Goal: Task Accomplishment & Management: Manage account settings

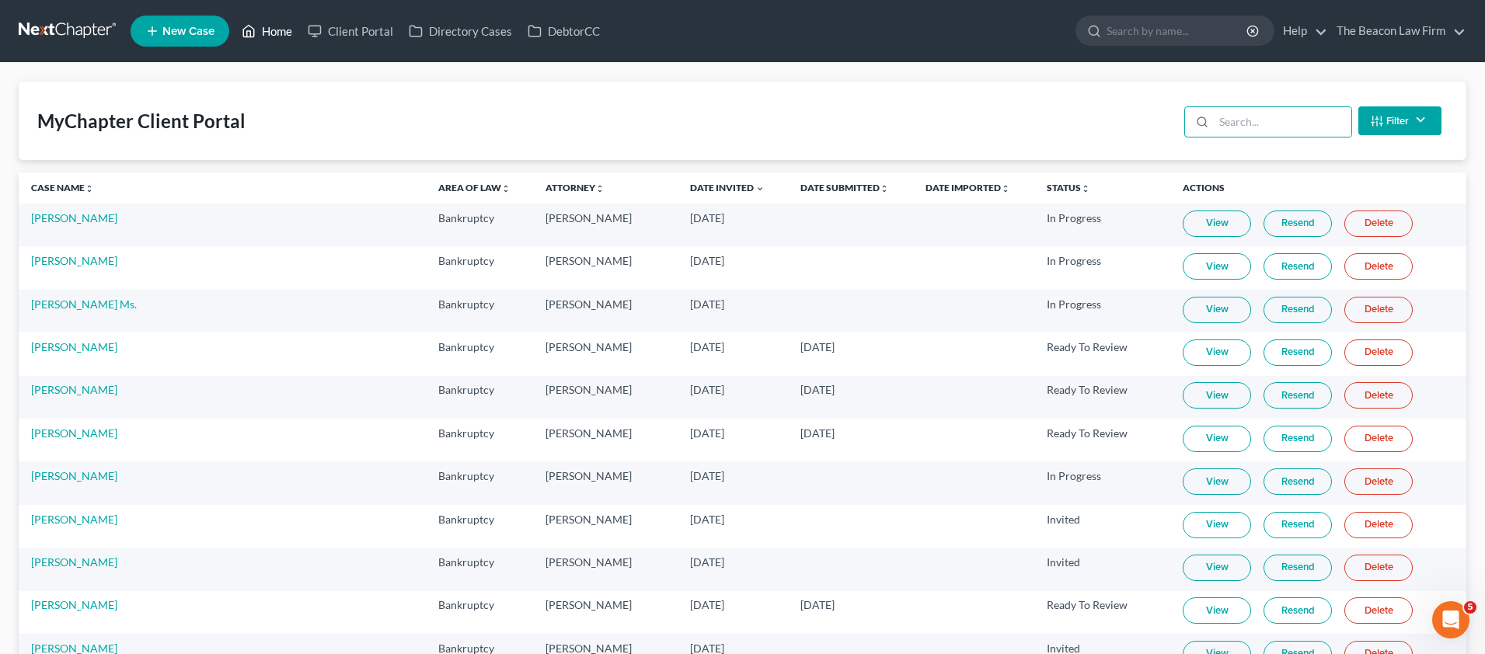
click at [277, 34] on link "Home" at bounding box center [267, 31] width 66 height 28
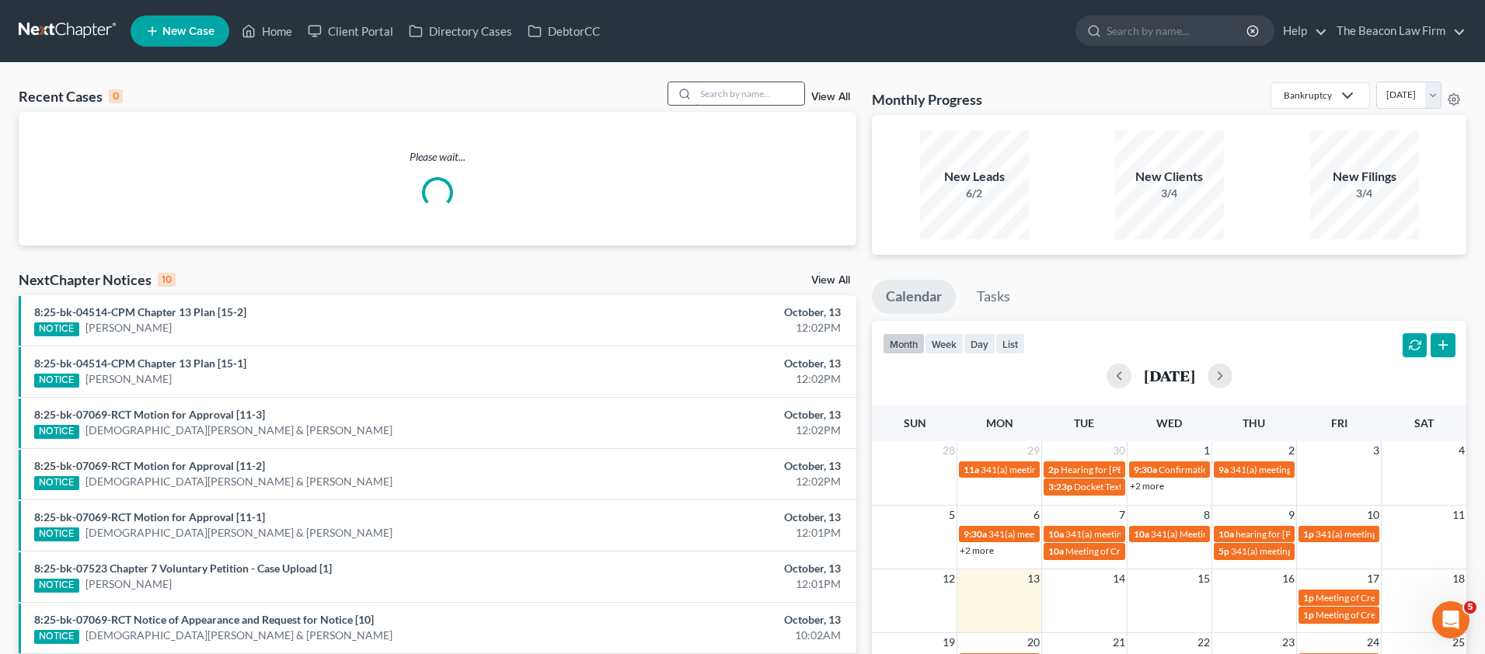
click at [719, 95] on input "search" at bounding box center [750, 93] width 109 height 23
paste input "[PERSON_NAME]"
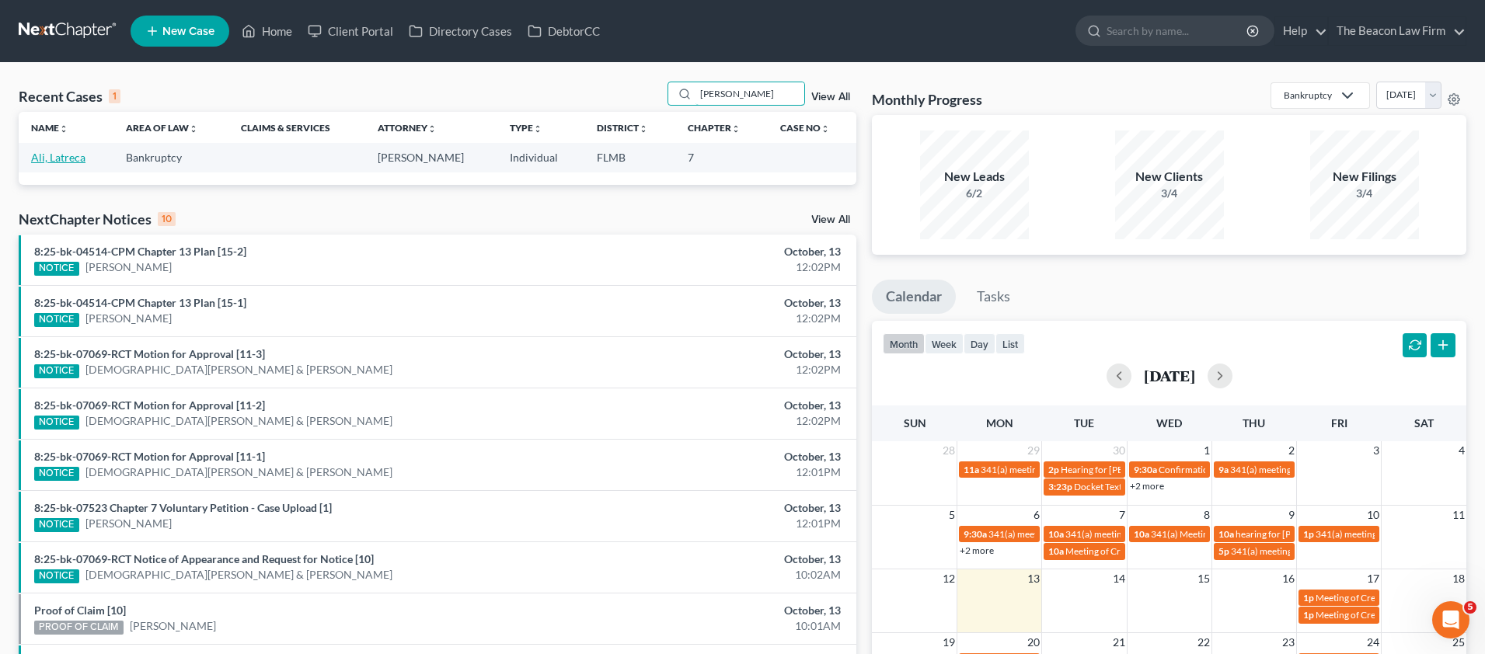
type input "[PERSON_NAME]"
click at [67, 160] on link "Ali, Latreca" at bounding box center [58, 157] width 54 height 13
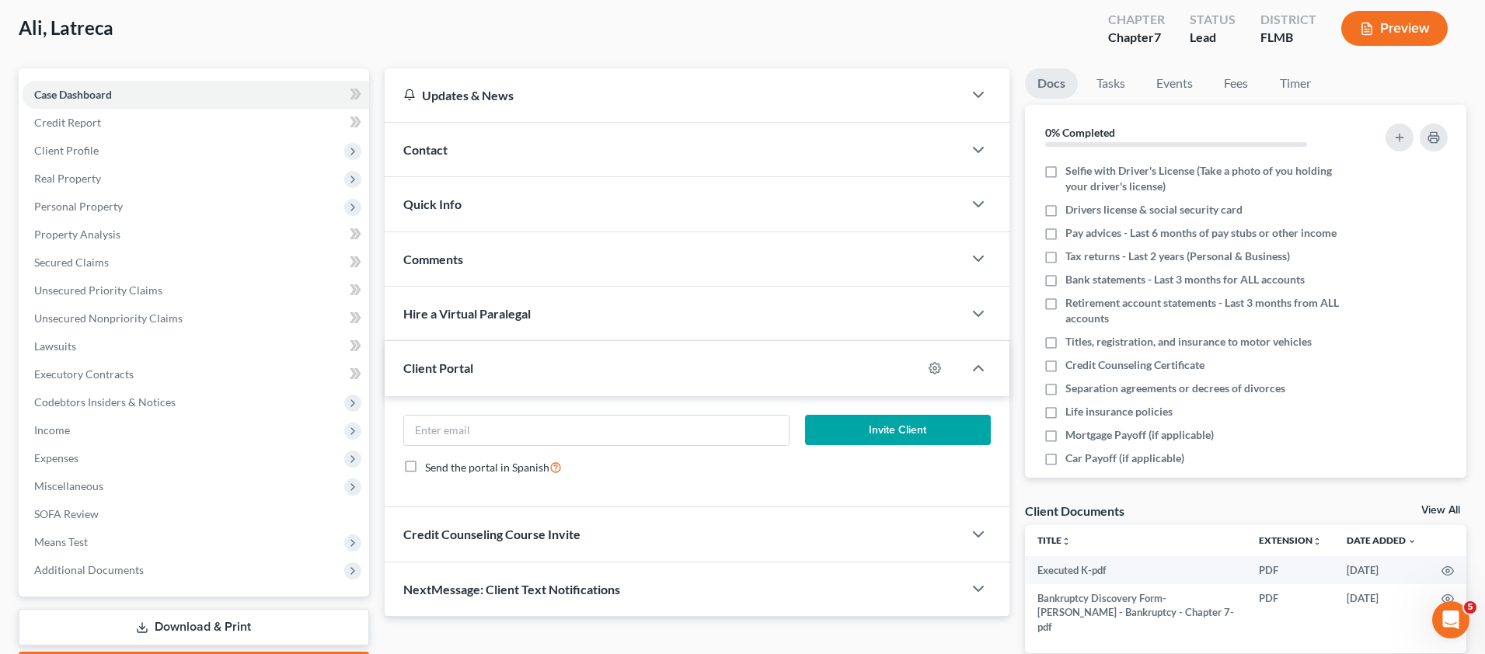
scroll to position [172, 0]
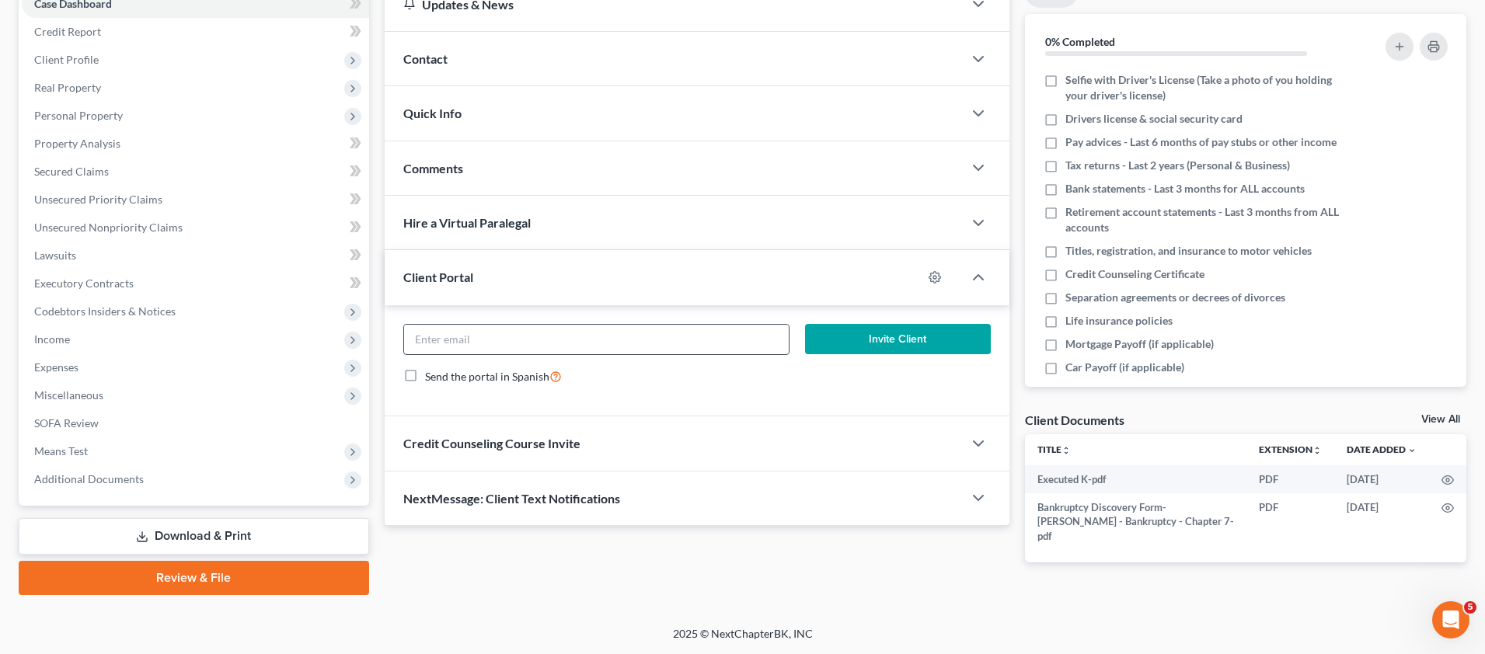
click at [458, 333] on input "email" at bounding box center [596, 340] width 385 height 30
click at [486, 334] on input "email" at bounding box center [596, 340] width 385 height 30
paste input "[EMAIL_ADDRESS][DOMAIN_NAME]"
type input "[EMAIL_ADDRESS][DOMAIN_NAME]"
click at [929, 273] on icon "button" at bounding box center [935, 277] width 12 height 12
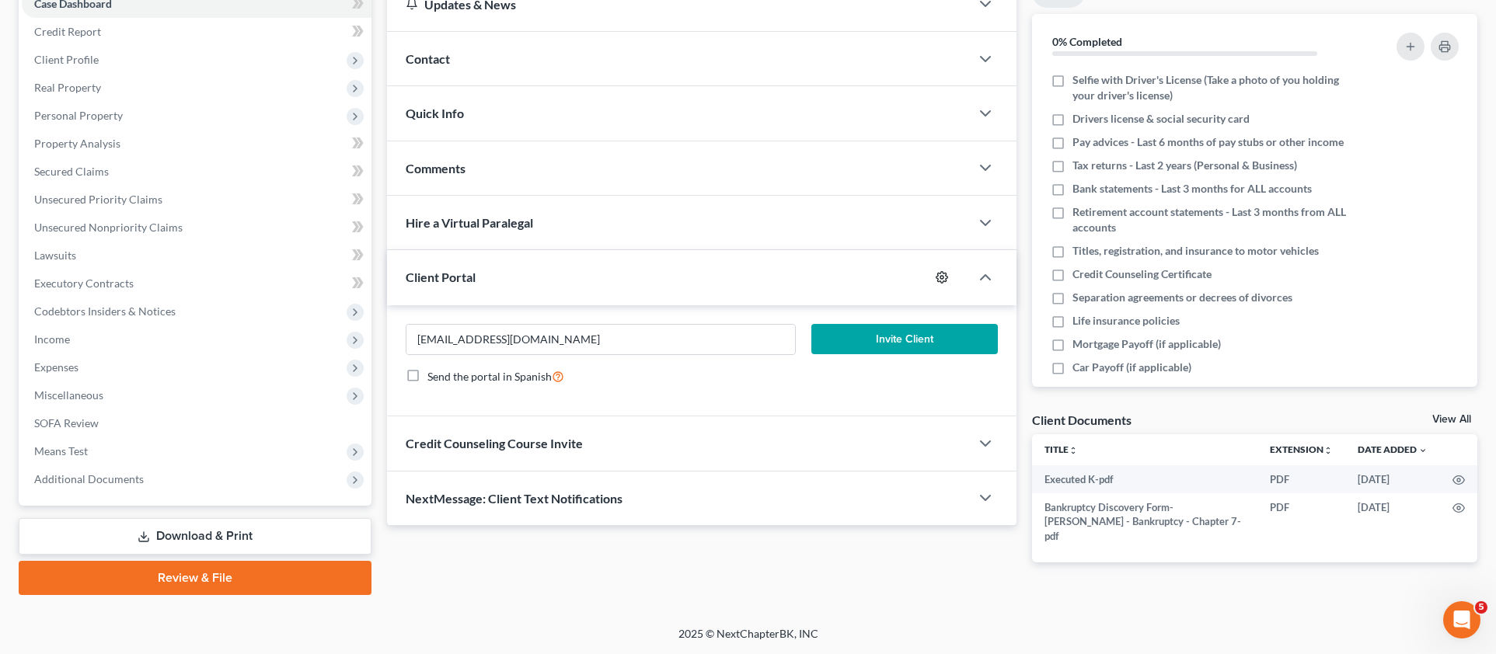
select select "2"
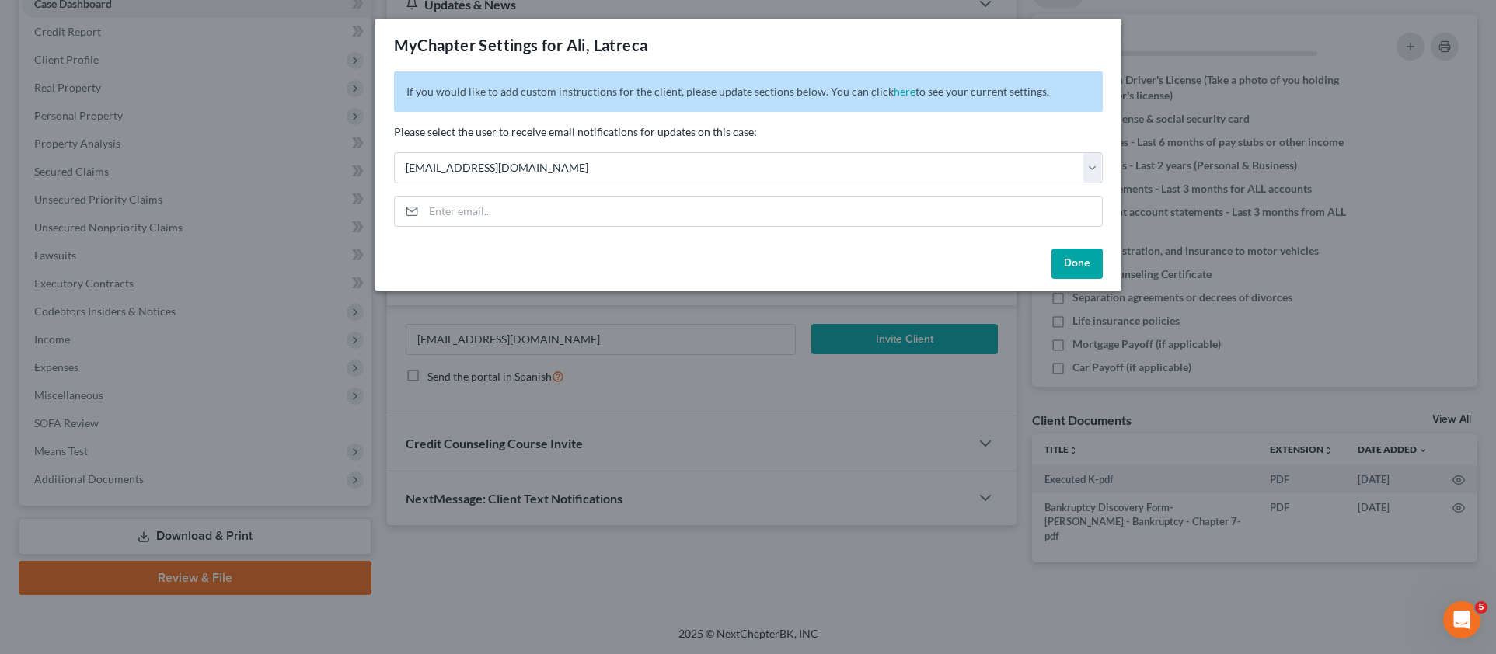
click at [1078, 261] on button "Done" at bounding box center [1076, 264] width 51 height 31
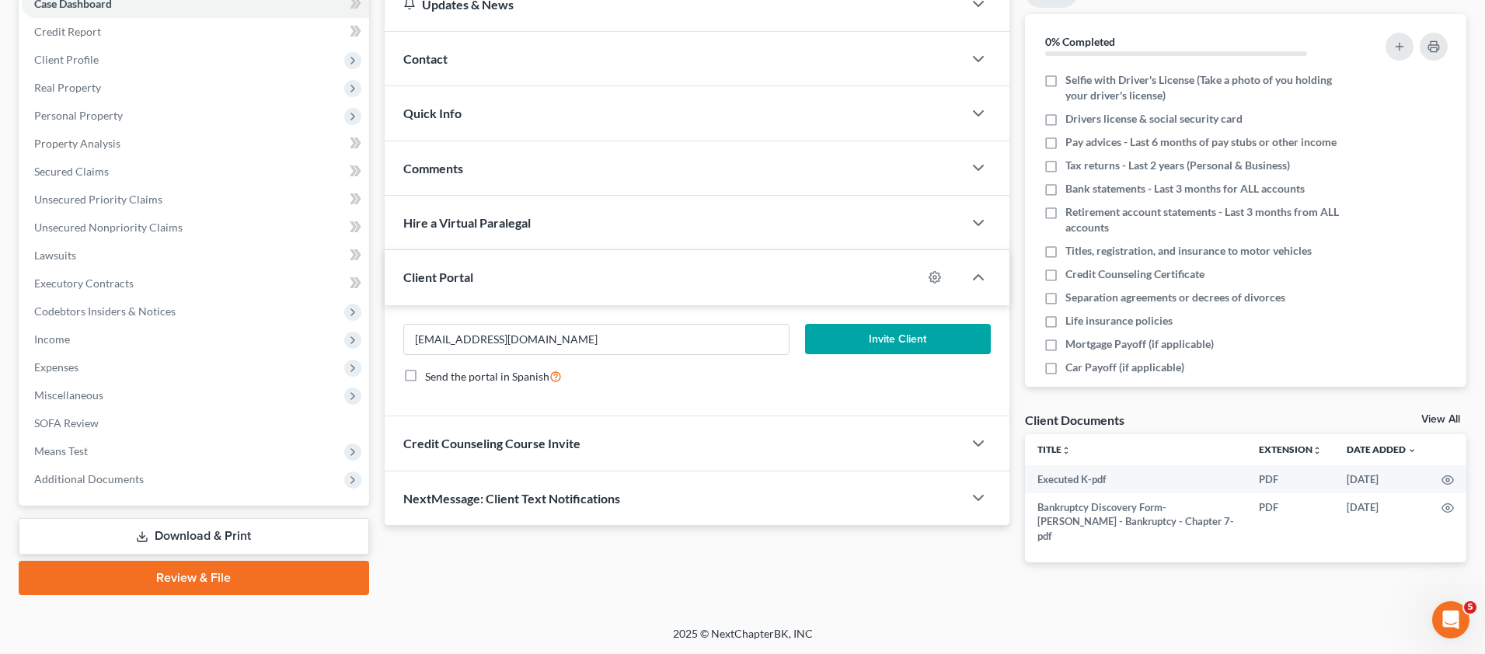
click at [901, 341] on button "Invite Client" at bounding box center [898, 339] width 186 height 31
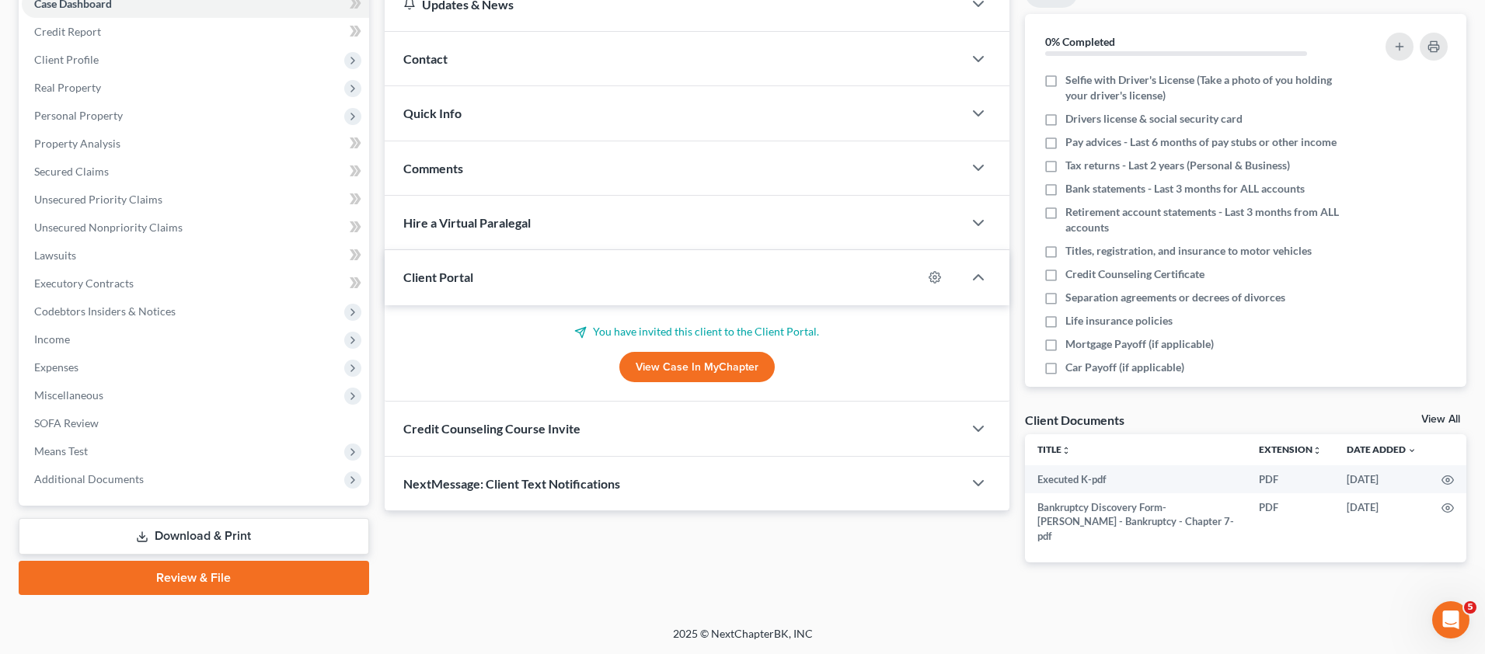
click at [450, 173] on span "Comments" at bounding box center [433, 168] width 60 height 15
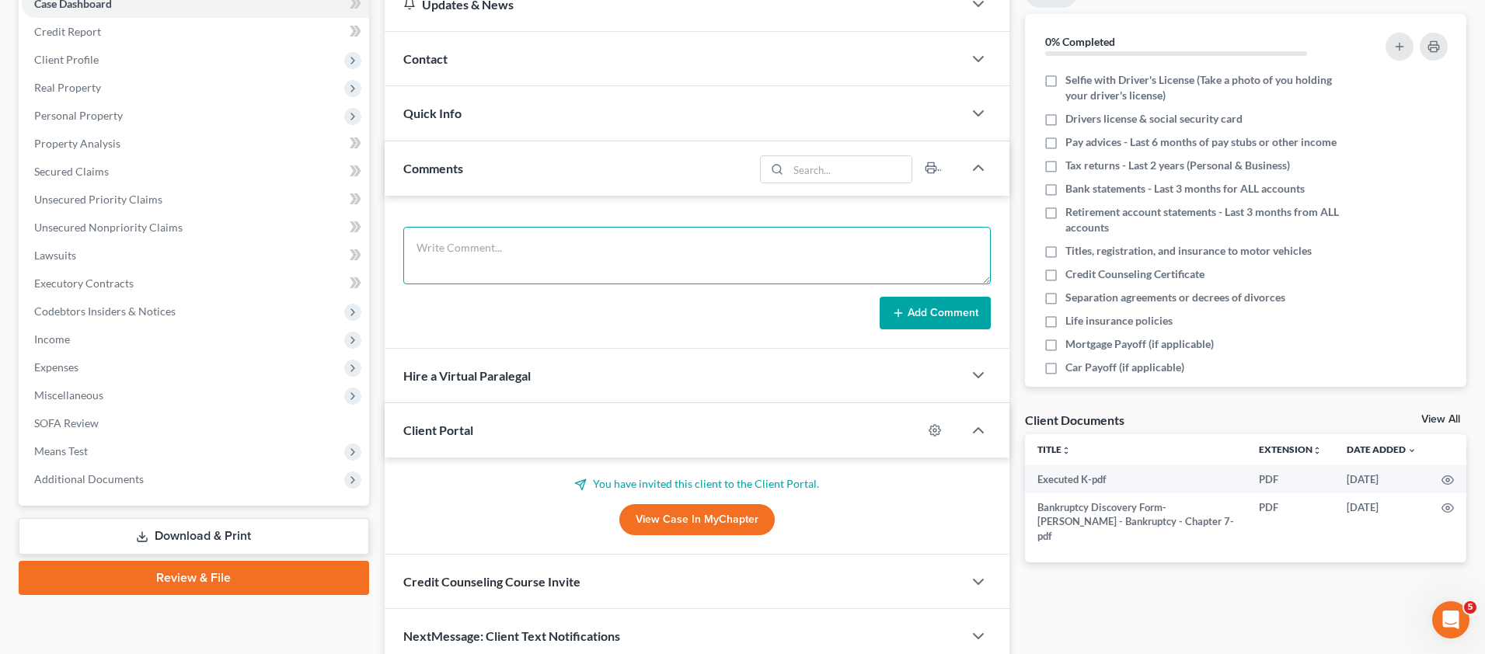
click at [461, 233] on textarea at bounding box center [696, 256] width 587 height 58
drag, startPoint x: 524, startPoint y: 269, endPoint x: 532, endPoint y: 265, distance: 8.7
click at [524, 269] on textarea at bounding box center [696, 256] width 587 height 58
paste textarea "Client is paid in full. Sent client petition preparation email correspondence a…"
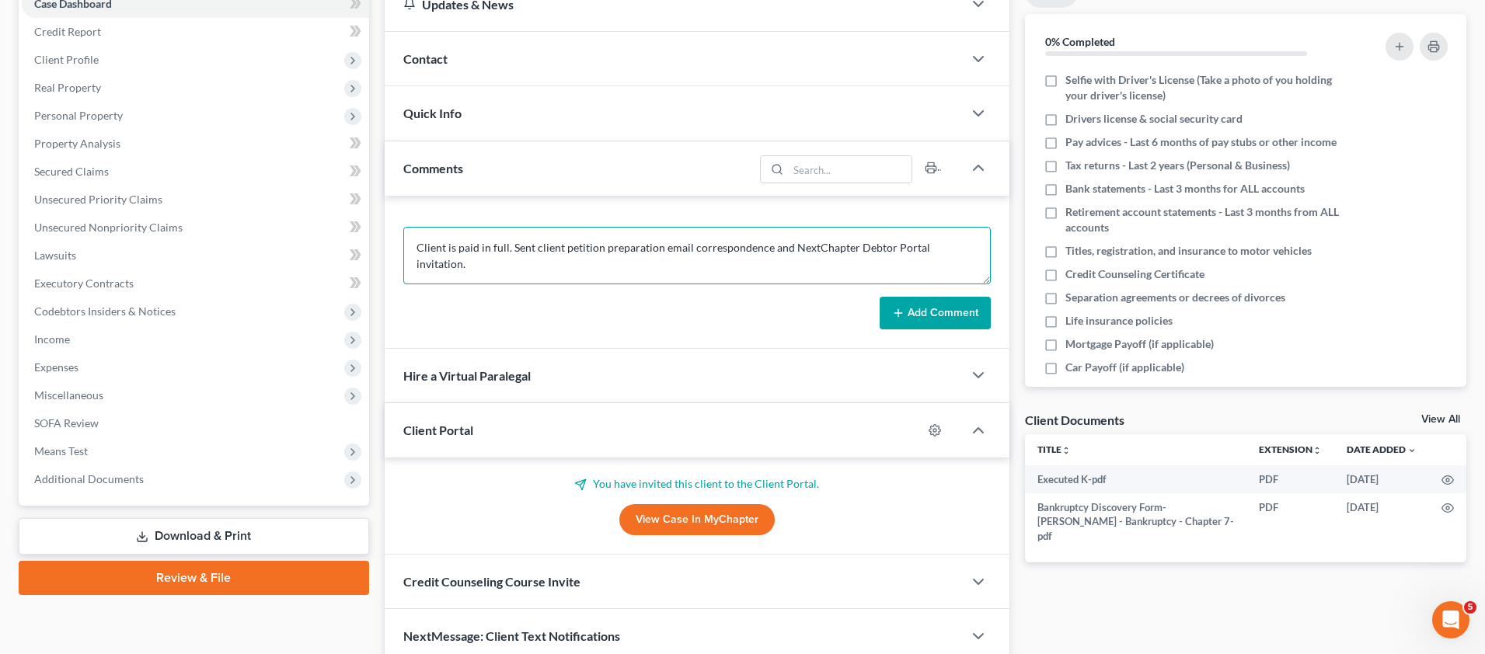
type textarea "Client is paid in full. Sent client petition preparation email correspondence a…"
click at [971, 315] on button "Add Comment" at bounding box center [935, 313] width 111 height 33
click at [957, 312] on button "Add Comment" at bounding box center [935, 313] width 111 height 33
click at [912, 320] on button "Add Comment" at bounding box center [935, 313] width 111 height 33
click at [879, 214] on div "Client is paid in full. Sent client petition preparation email correspondence a…" at bounding box center [697, 272] width 625 height 153
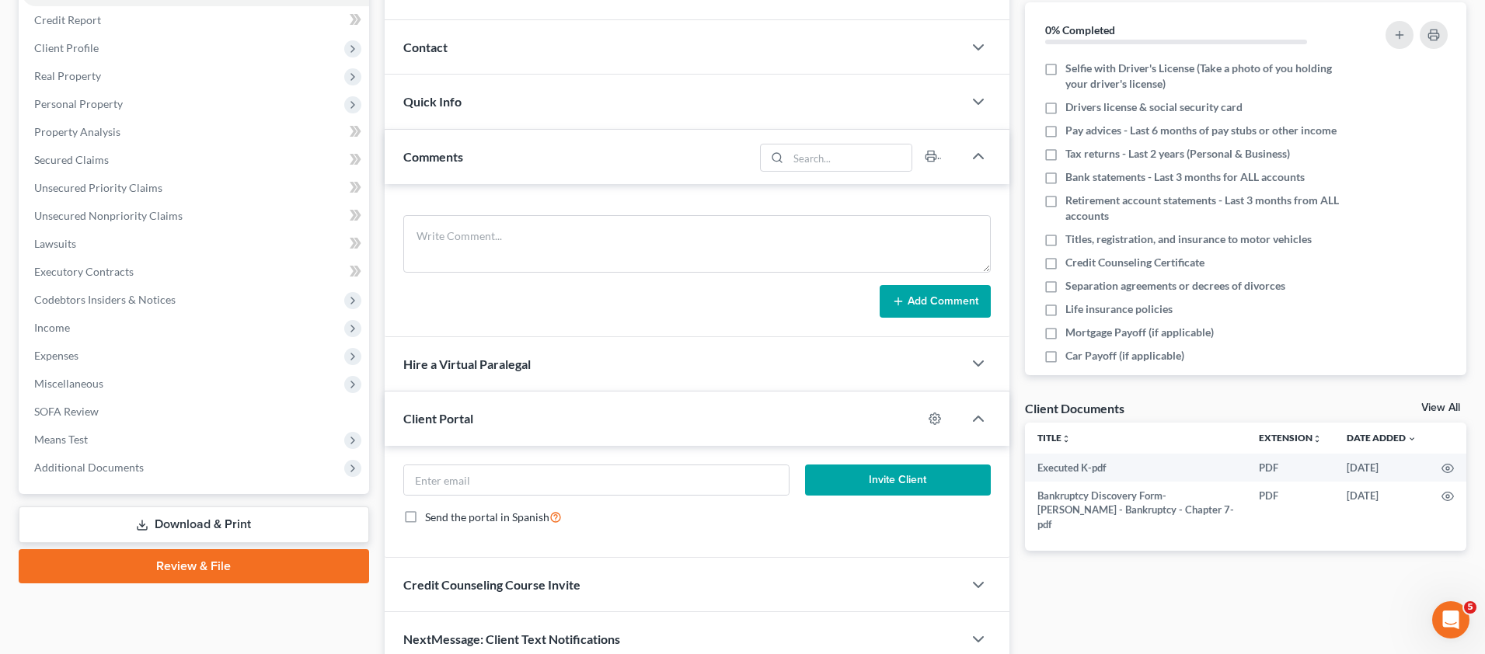
scroll to position [253, 0]
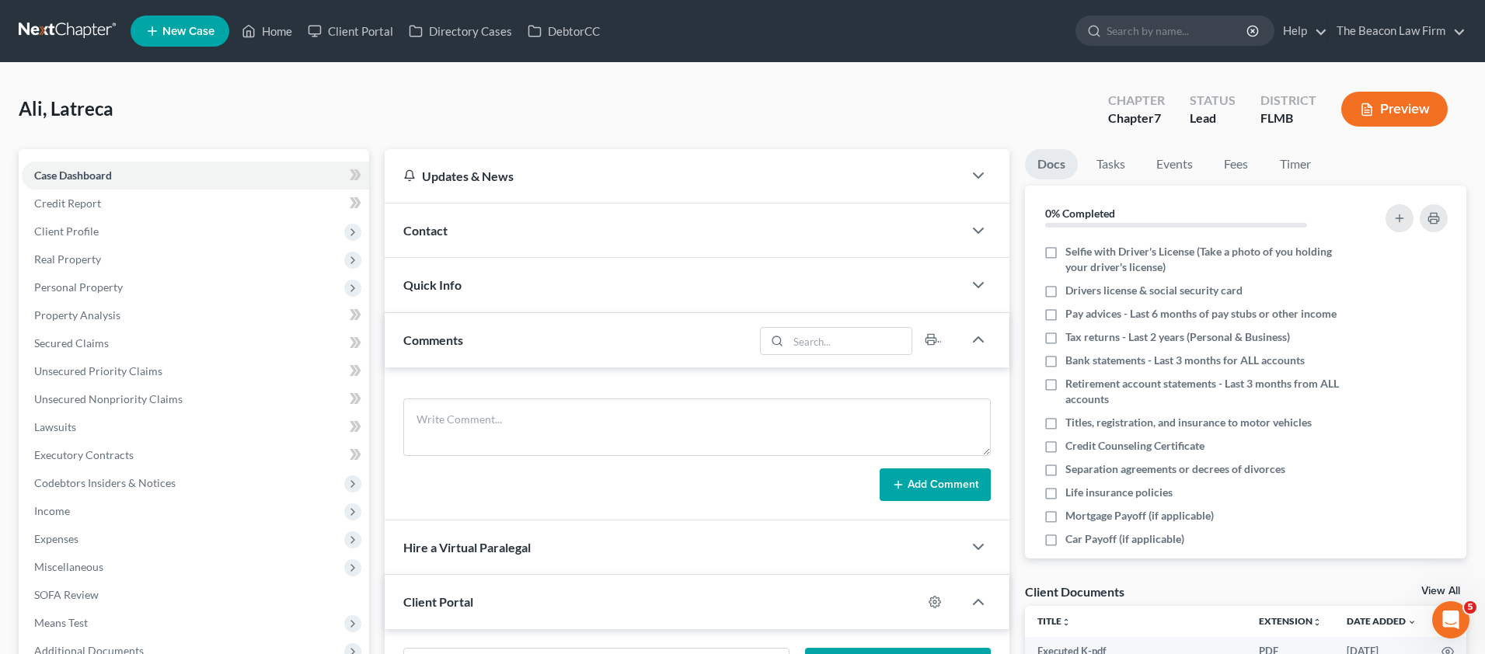
drag, startPoint x: 1485, startPoint y: 193, endPoint x: 1497, endPoint y: 228, distance: 37.6
click at [1485, 228] on html "Home New Case Client Portal Directory Cases DebtorCC The Beacon Law Firm [PERSO…" at bounding box center [742, 455] width 1485 height 910
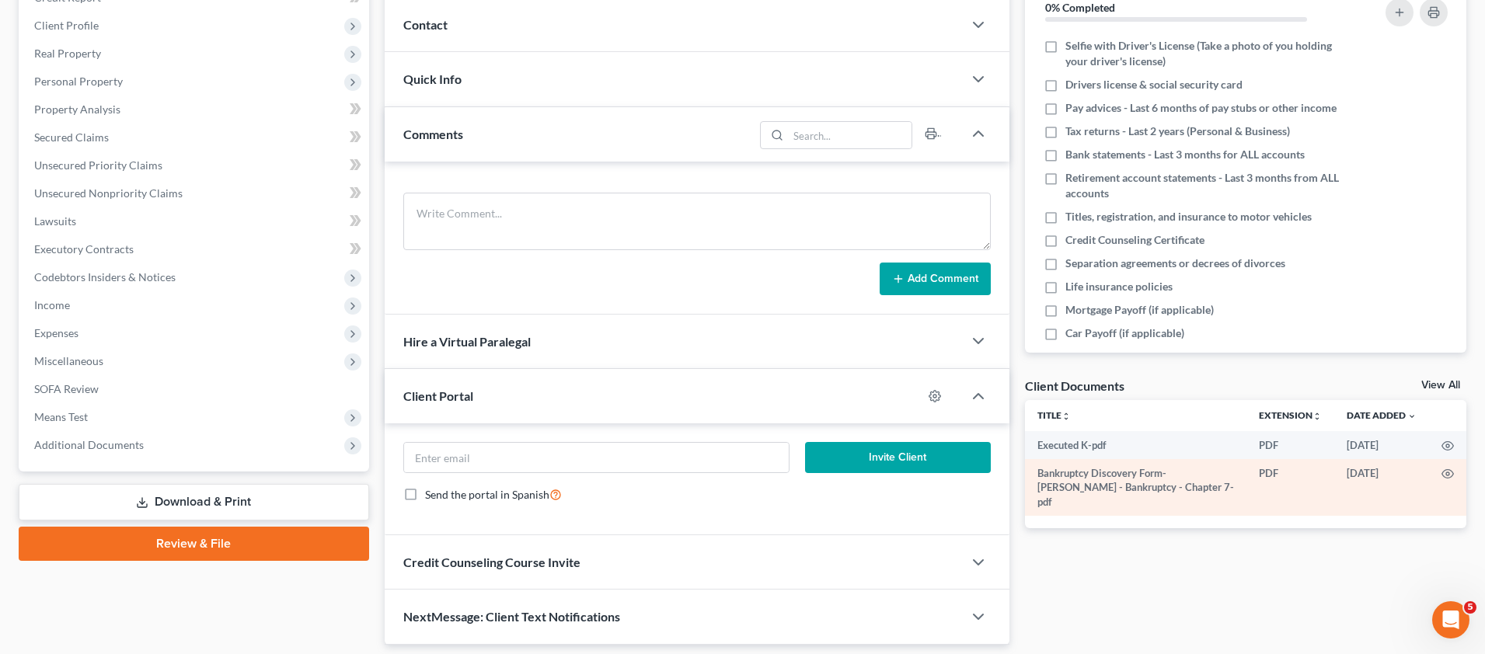
scroll to position [218, 0]
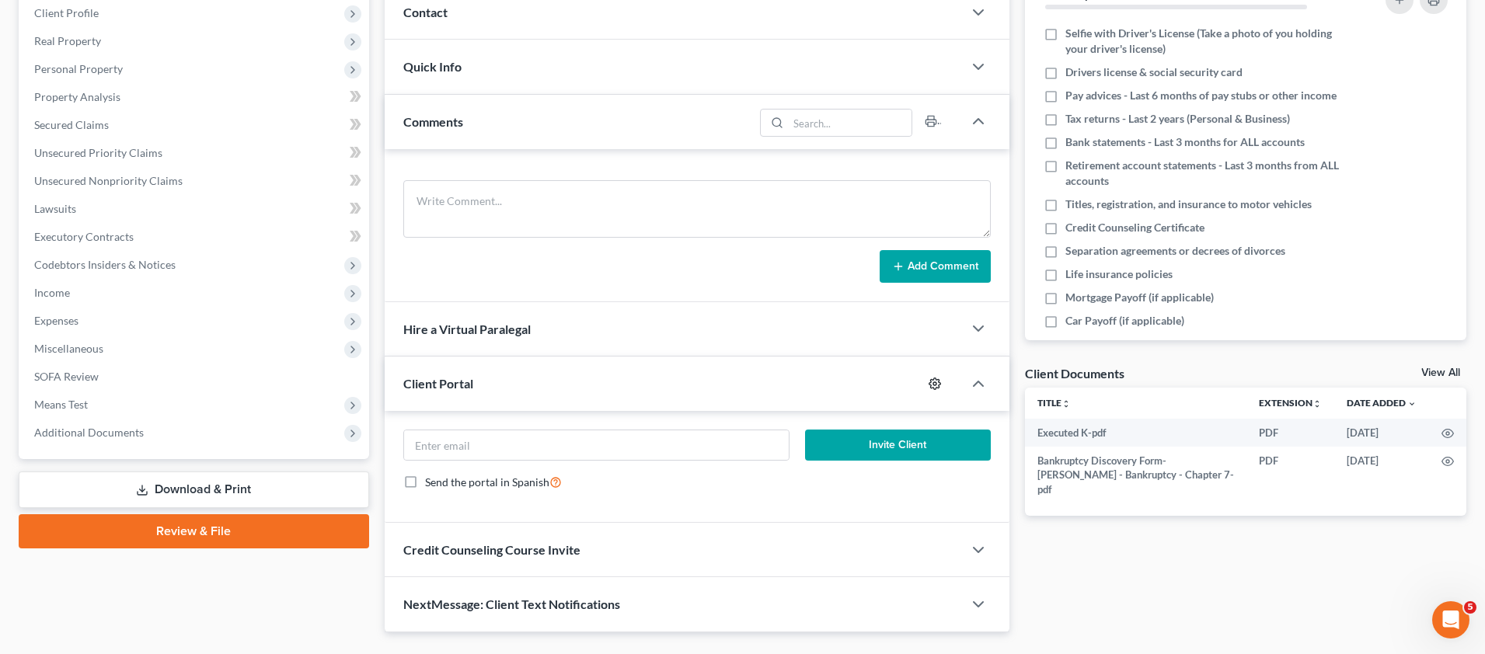
click at [939, 380] on icon "button" at bounding box center [935, 384] width 12 height 12
select select "2"
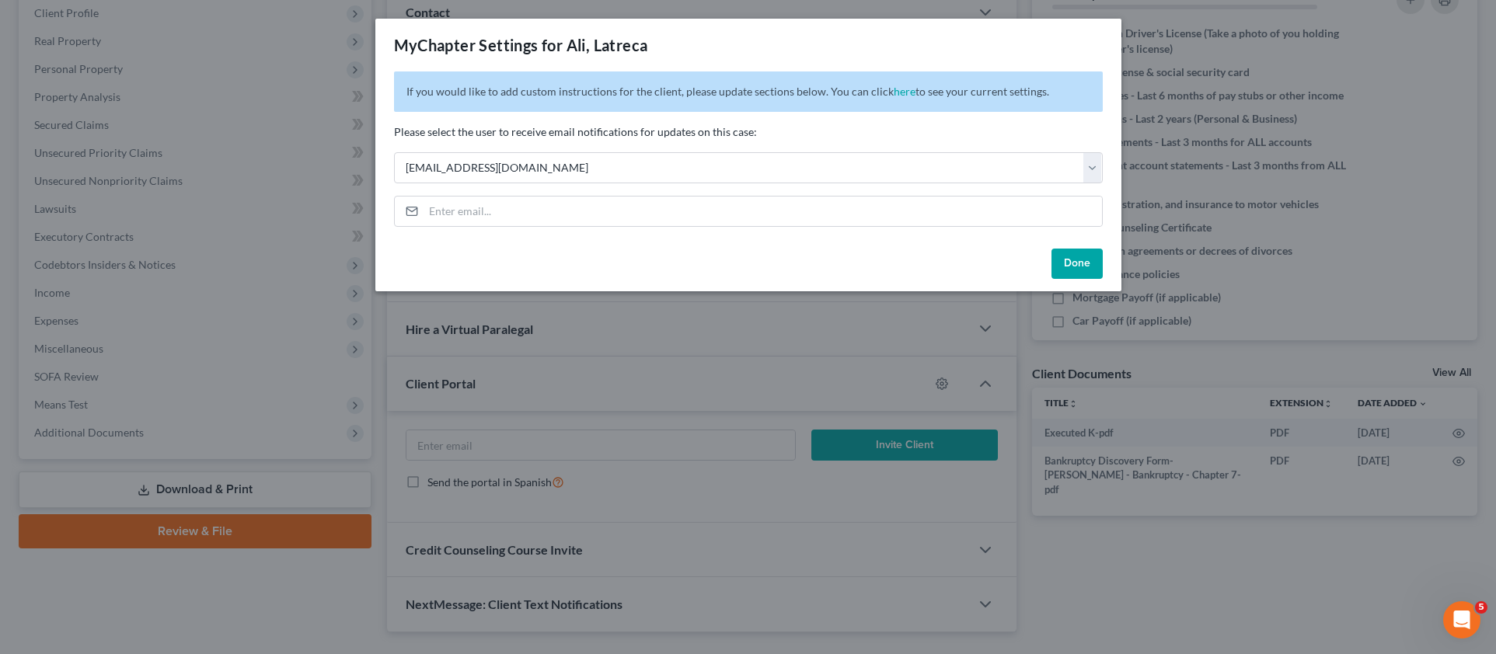
click at [574, 450] on div "MyChapter Settings for Ali, Latreca If you would like to add custom instruction…" at bounding box center [748, 327] width 1496 height 654
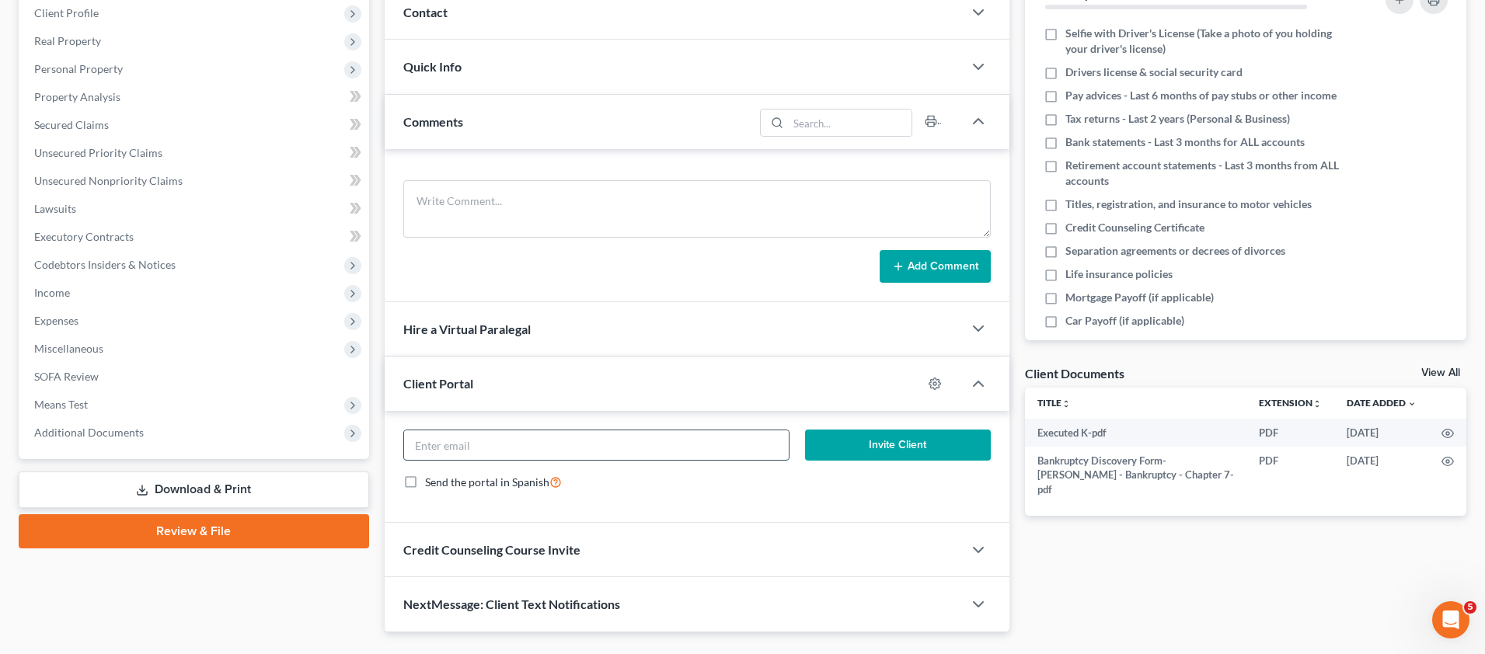
click at [542, 441] on input "email" at bounding box center [596, 446] width 385 height 30
paste input "[EMAIL_ADDRESS][DOMAIN_NAME]"
type input "[EMAIL_ADDRESS][DOMAIN_NAME]"
click at [932, 380] on icon "button" at bounding box center [935, 384] width 12 height 12
select select "2"
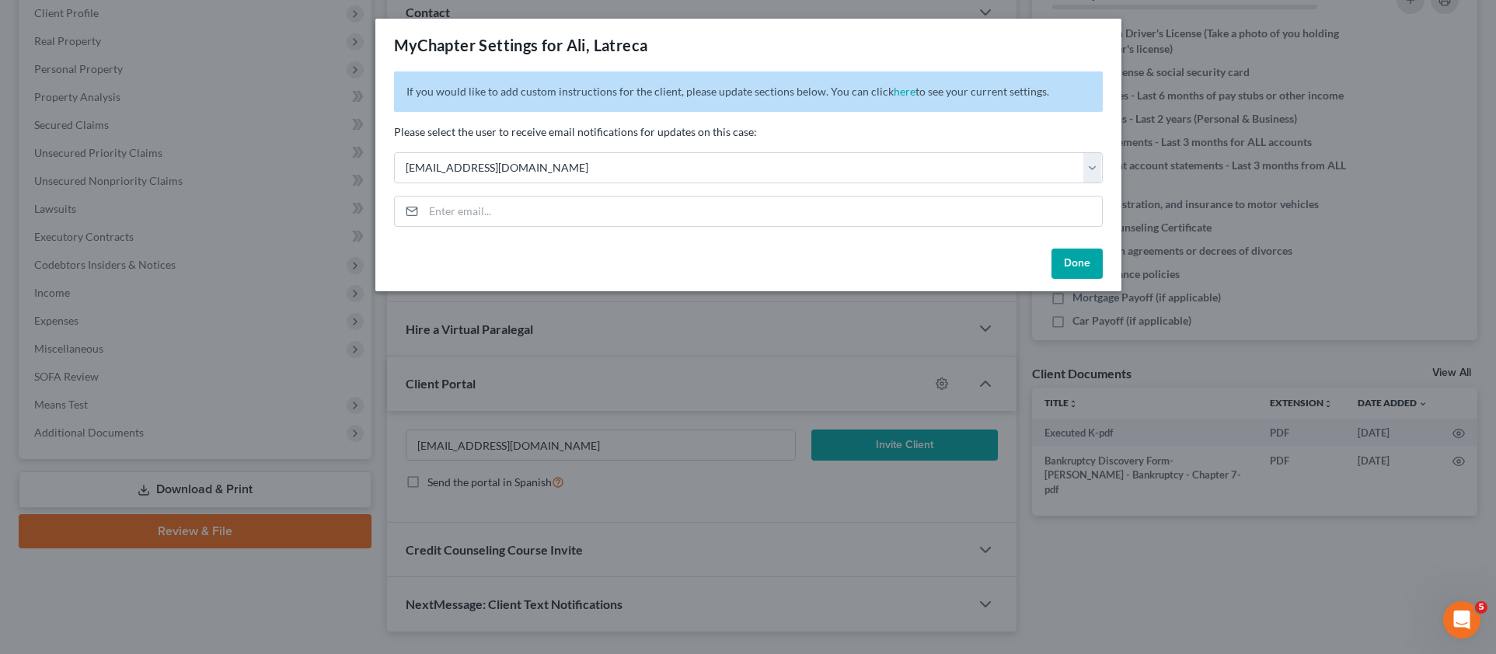
click at [1067, 258] on button "Done" at bounding box center [1076, 264] width 51 height 31
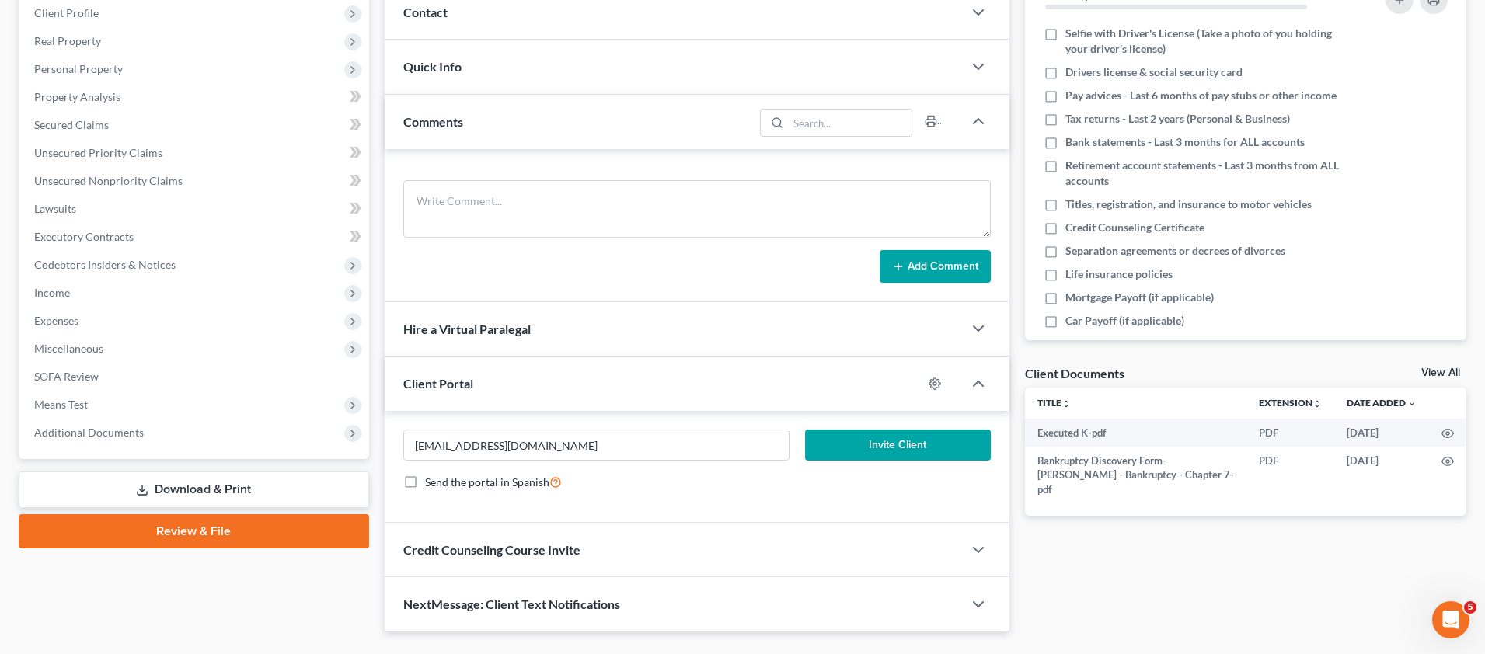
click at [922, 437] on button "Invite Client" at bounding box center [898, 445] width 186 height 31
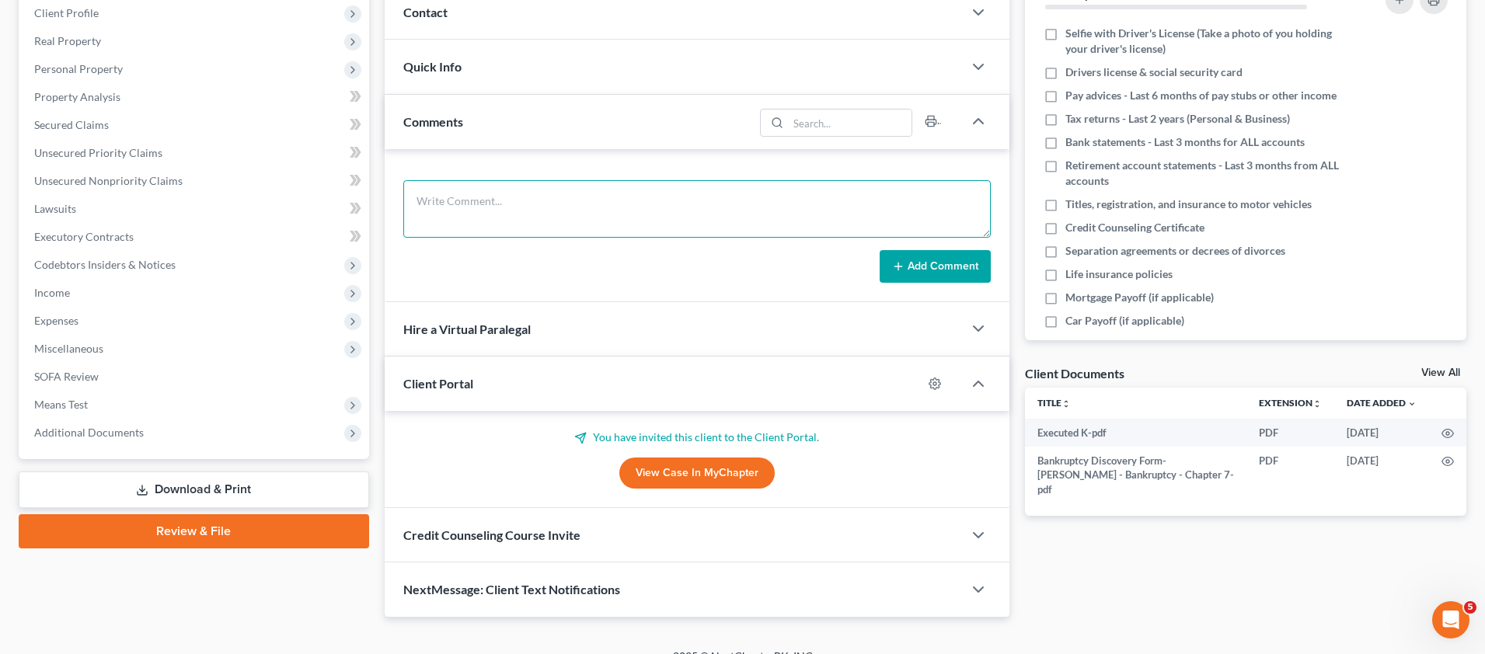
click at [614, 192] on textarea at bounding box center [696, 209] width 587 height 58
click at [666, 220] on textarea at bounding box center [696, 209] width 587 height 58
paste textarea "Client is paid in full. Sent client petition preparation email correspondence a…"
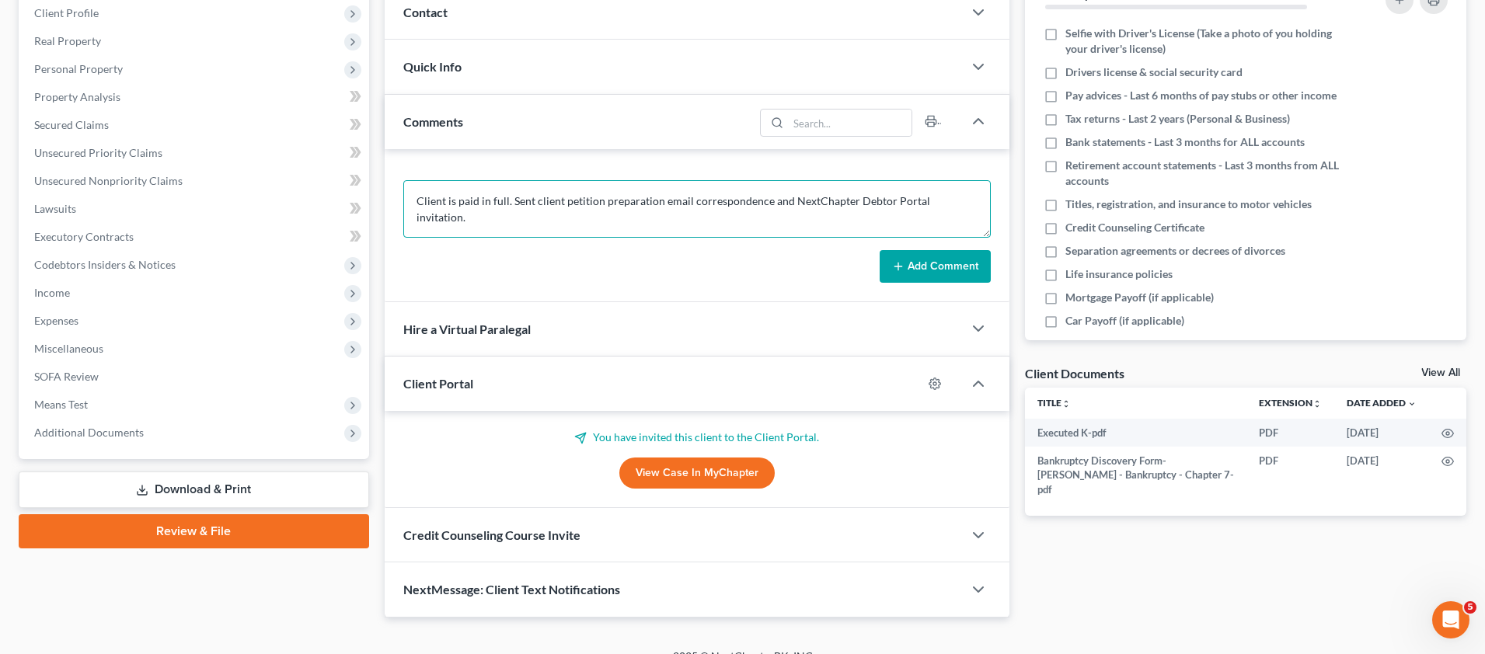
type textarea "Client is paid in full. Sent client petition preparation email correspondence a…"
click at [910, 268] on button "Add Comment" at bounding box center [935, 266] width 111 height 33
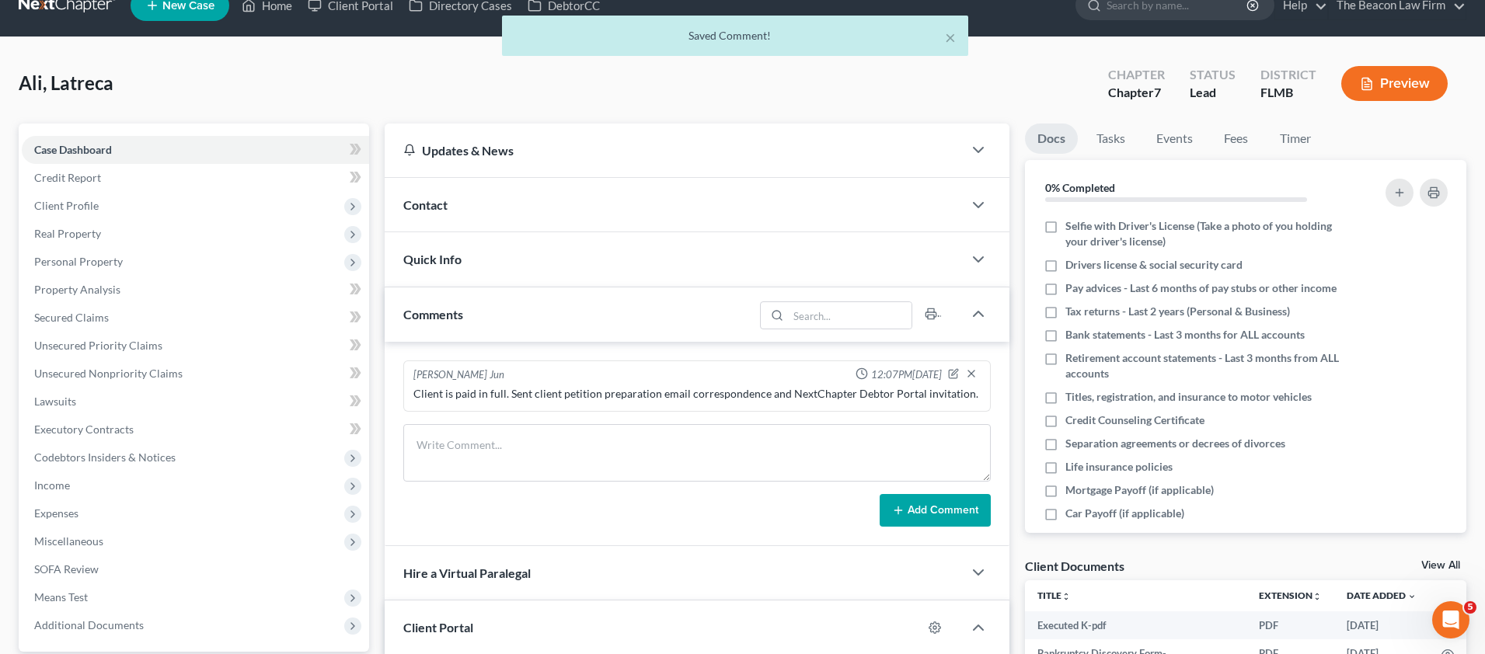
scroll to position [13, 0]
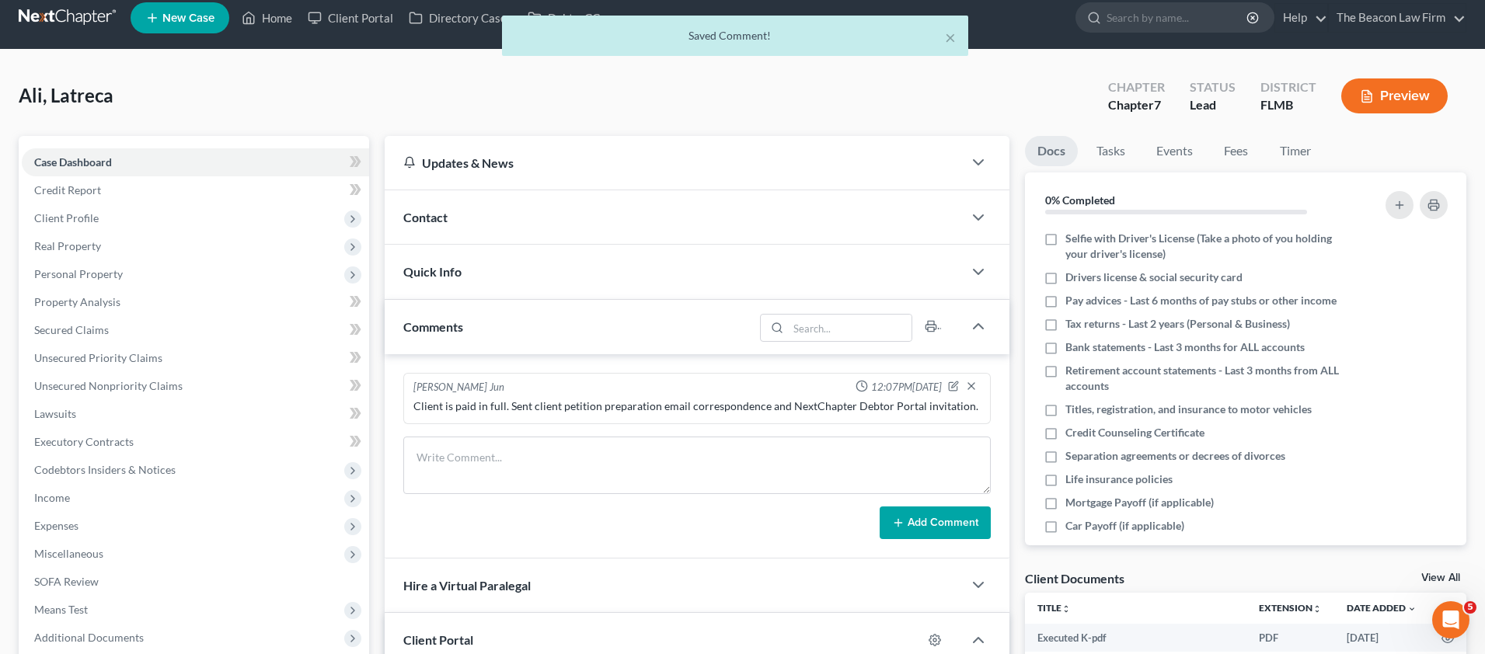
click at [366, 29] on div "× Saved Comment!" at bounding box center [734, 40] width 1485 height 48
click at [955, 33] on button "×" at bounding box center [950, 37] width 11 height 19
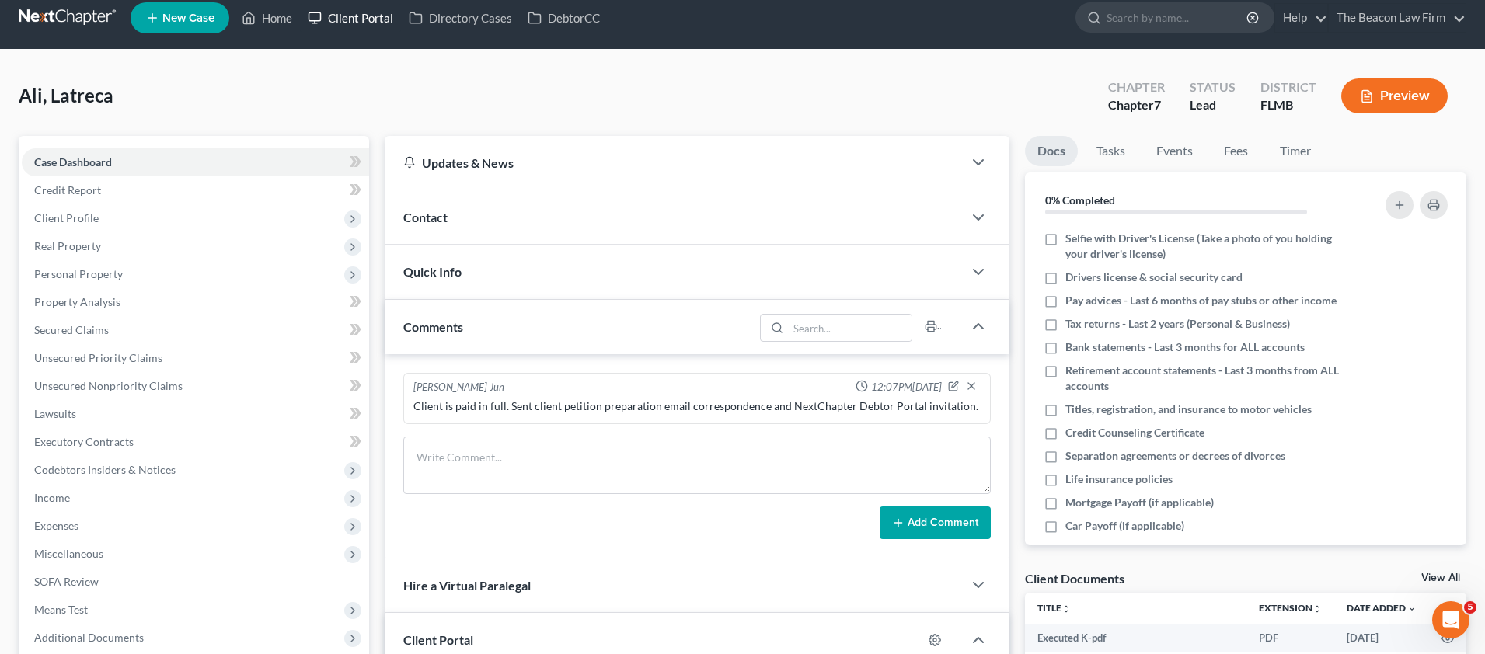
click at [377, 23] on link "Client Portal" at bounding box center [350, 18] width 101 height 28
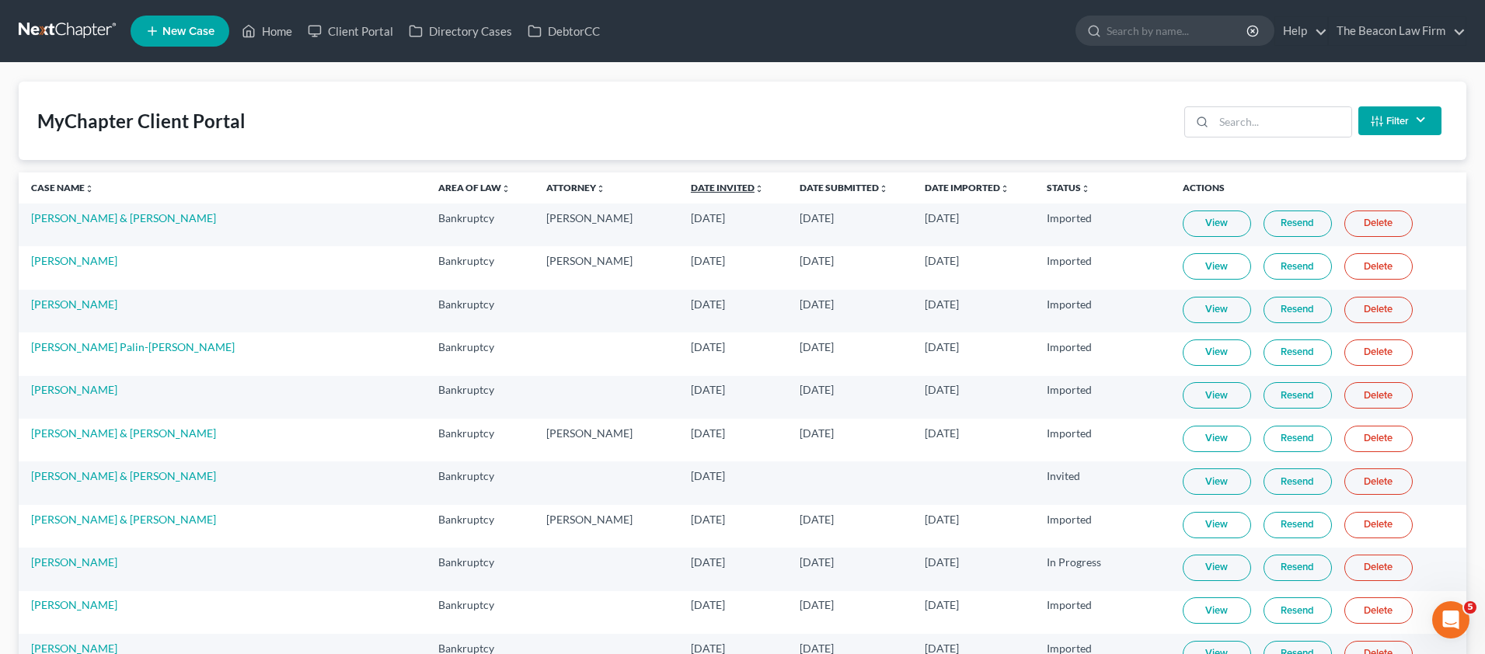
click at [691, 184] on link "Date Invited unfold_more expand_more expand_less" at bounding box center [727, 188] width 73 height 12
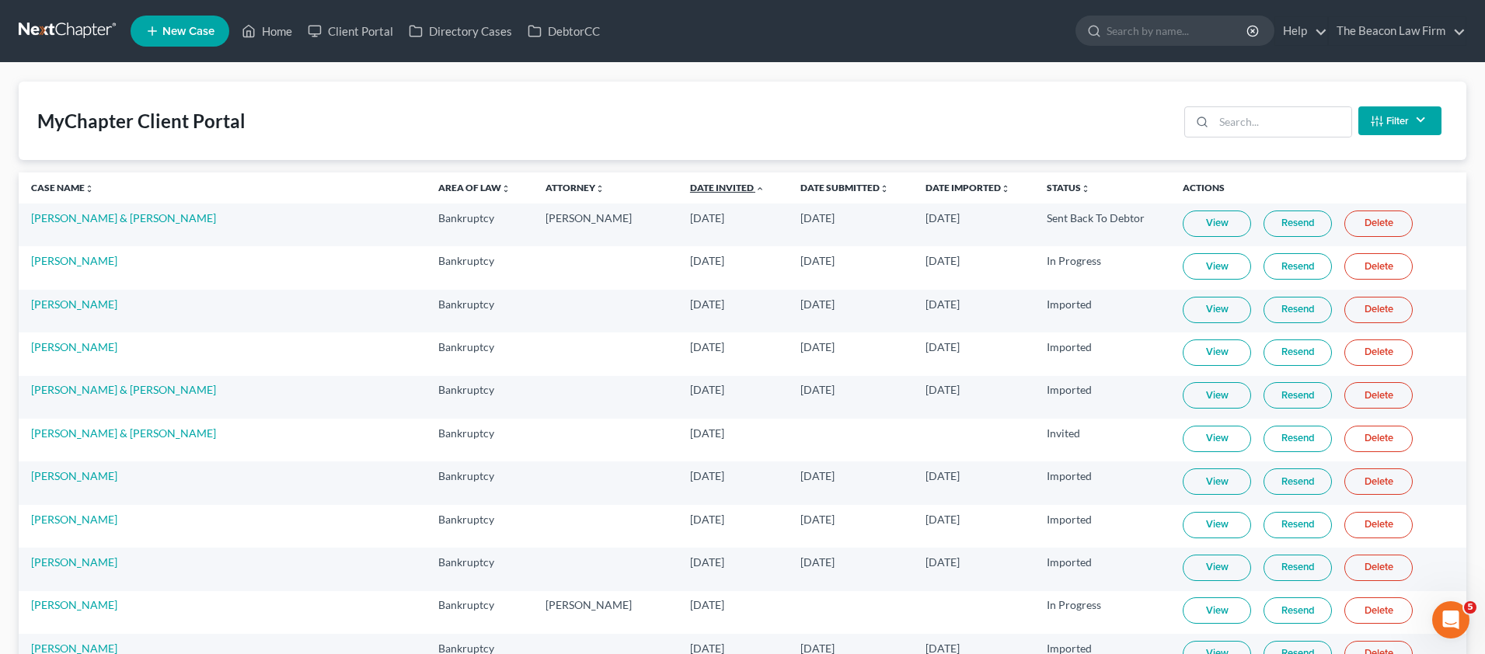
click at [690, 184] on link "Date Invited unfold_more expand_more expand_less" at bounding box center [727, 188] width 75 height 12
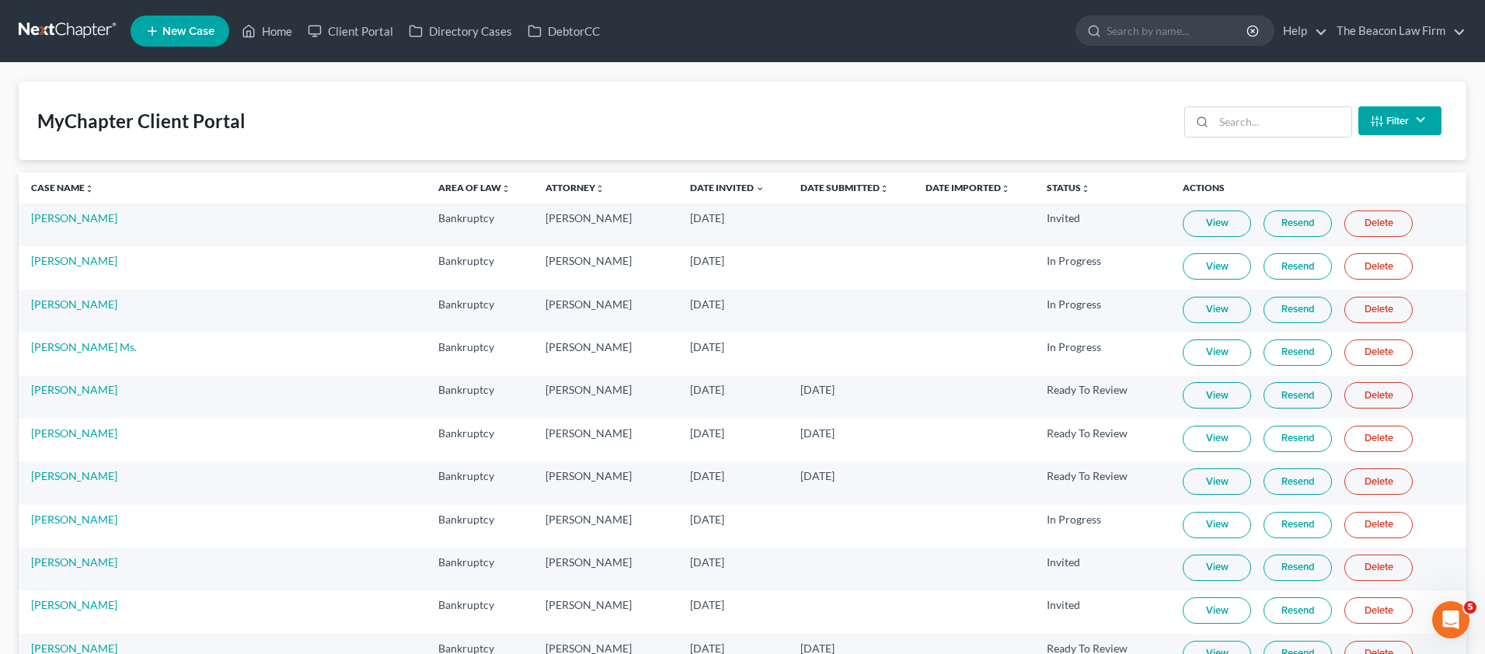
click at [1267, 228] on link "Resend" at bounding box center [1298, 224] width 68 height 26
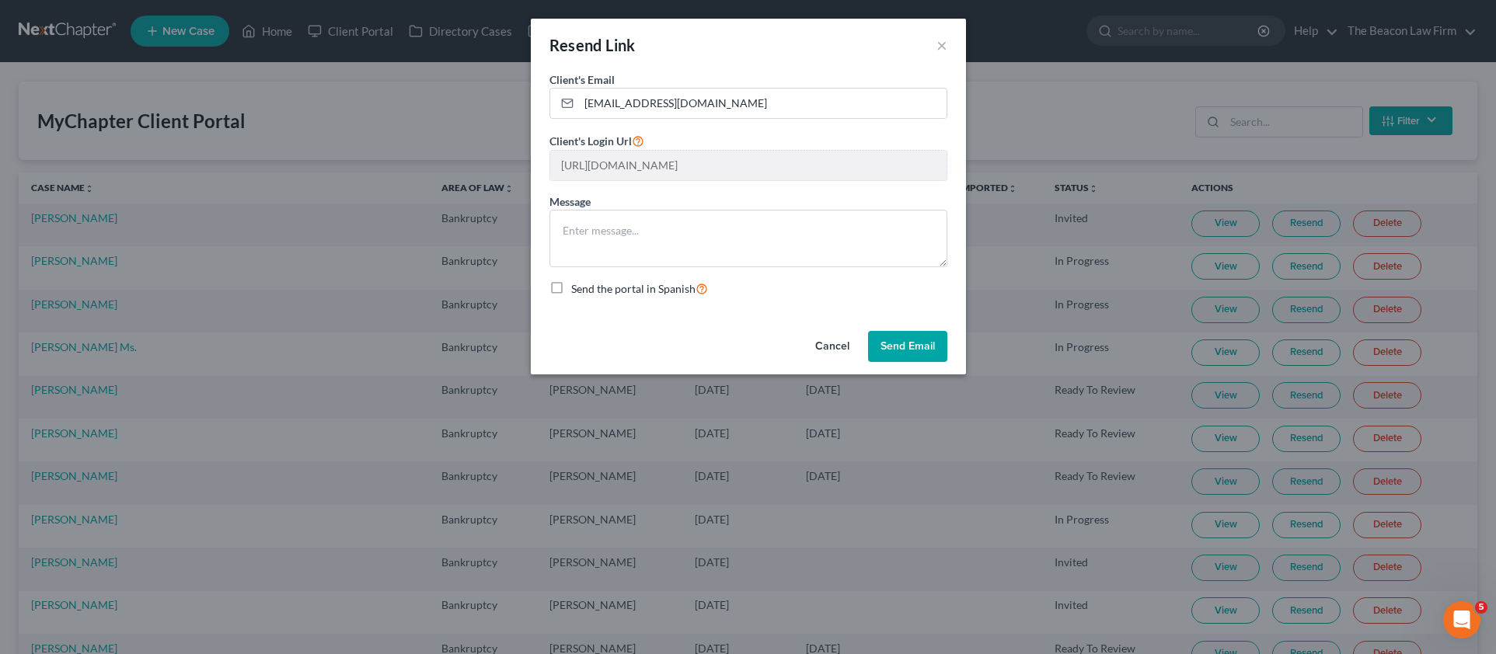
click at [912, 342] on button "Send Email" at bounding box center [907, 346] width 79 height 31
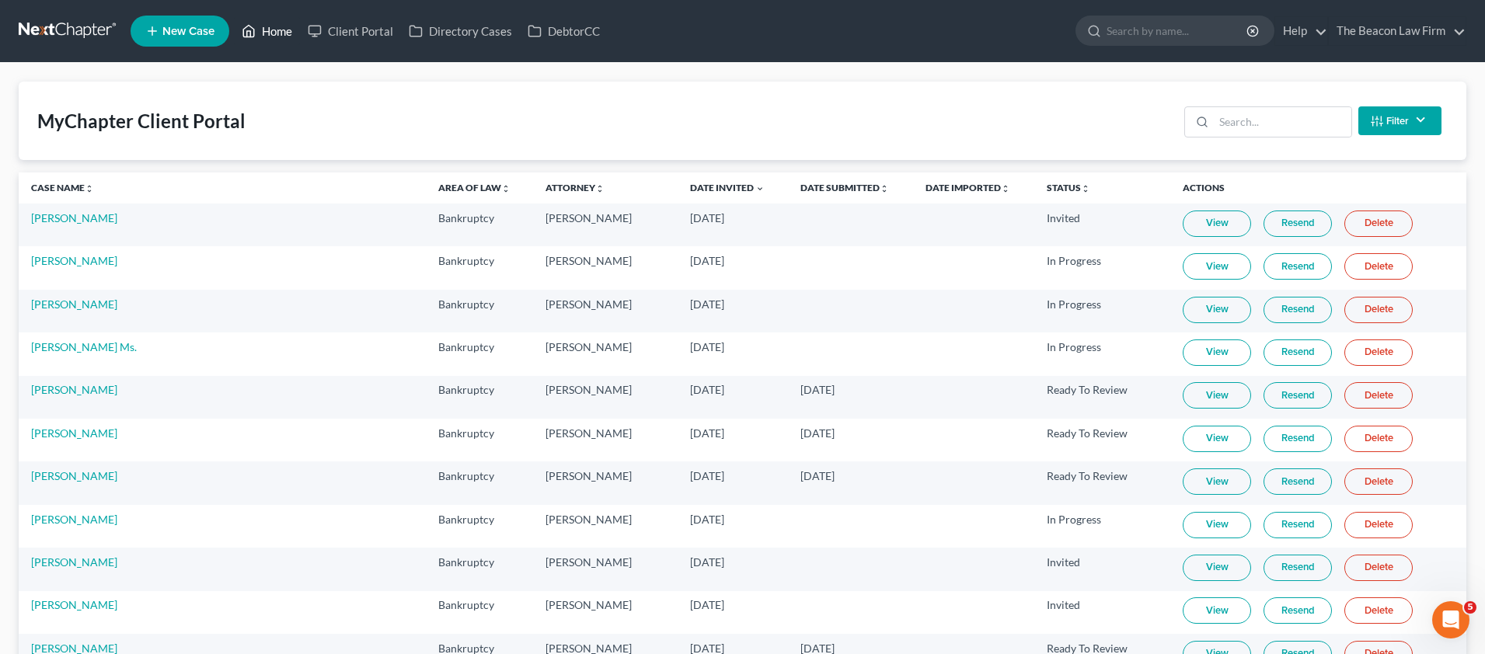
click at [275, 37] on link "Home" at bounding box center [267, 31] width 66 height 28
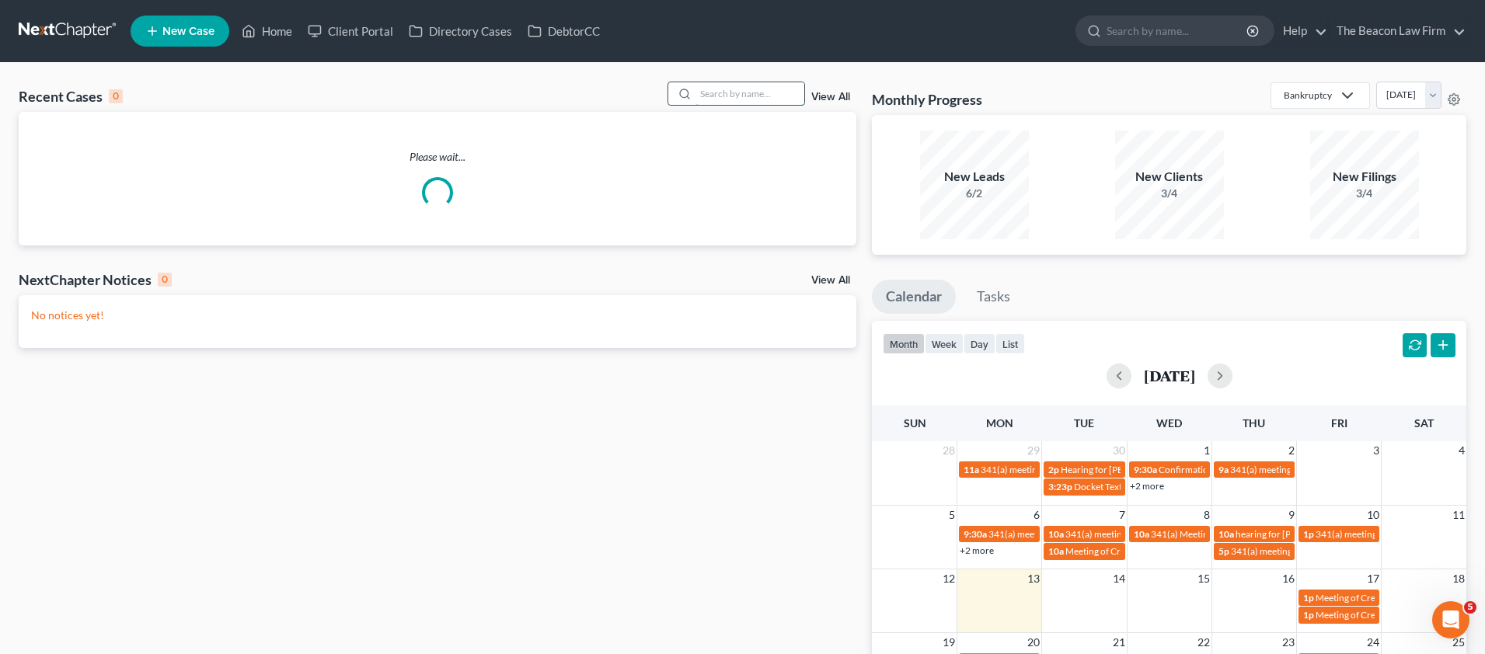
click at [731, 103] on input "search" at bounding box center [750, 93] width 109 height 23
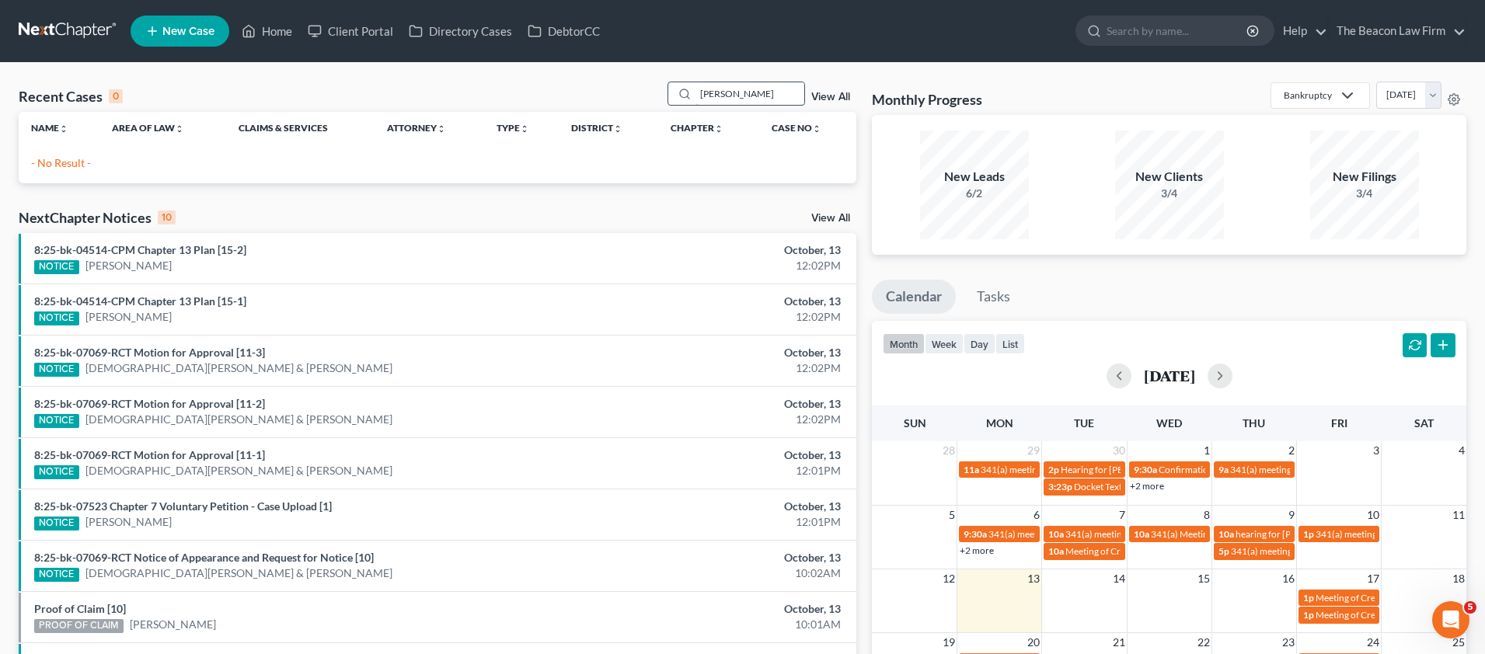
type input "[PERSON_NAME]"
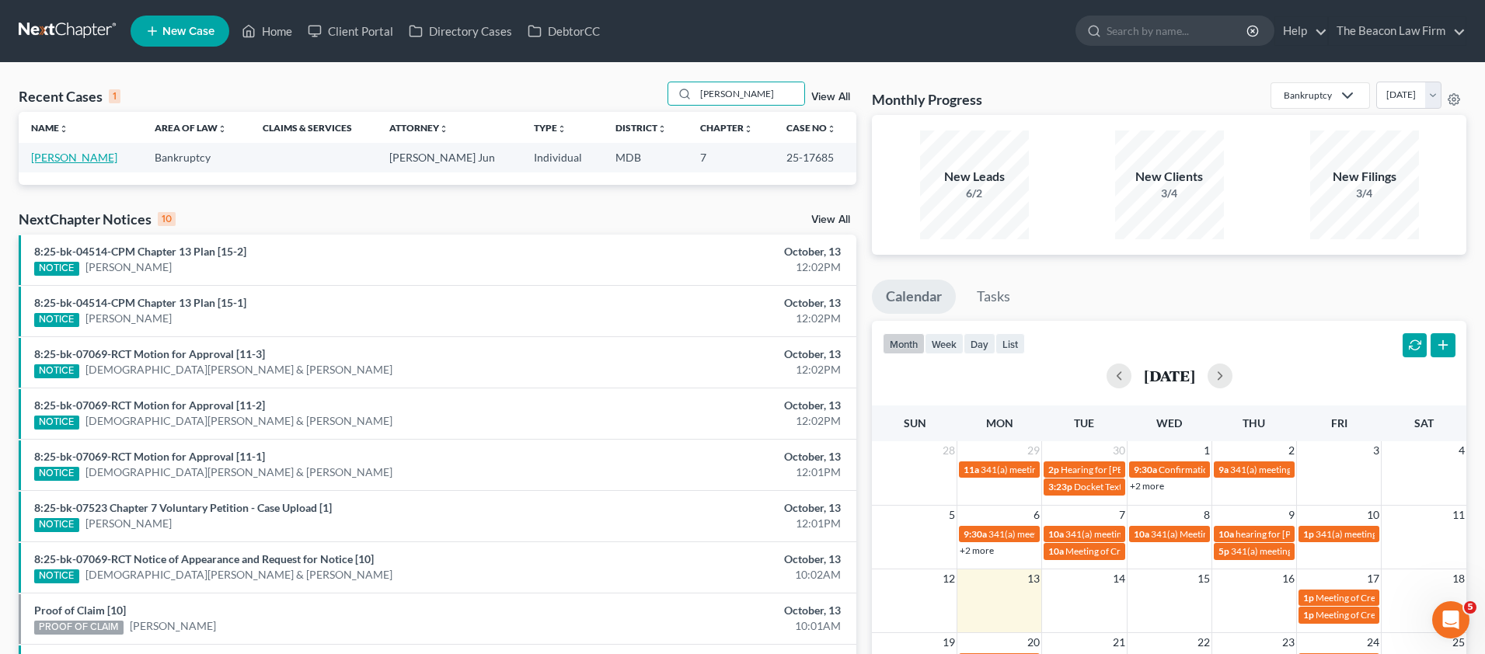
click at [71, 162] on link "[PERSON_NAME]" at bounding box center [74, 157] width 86 height 13
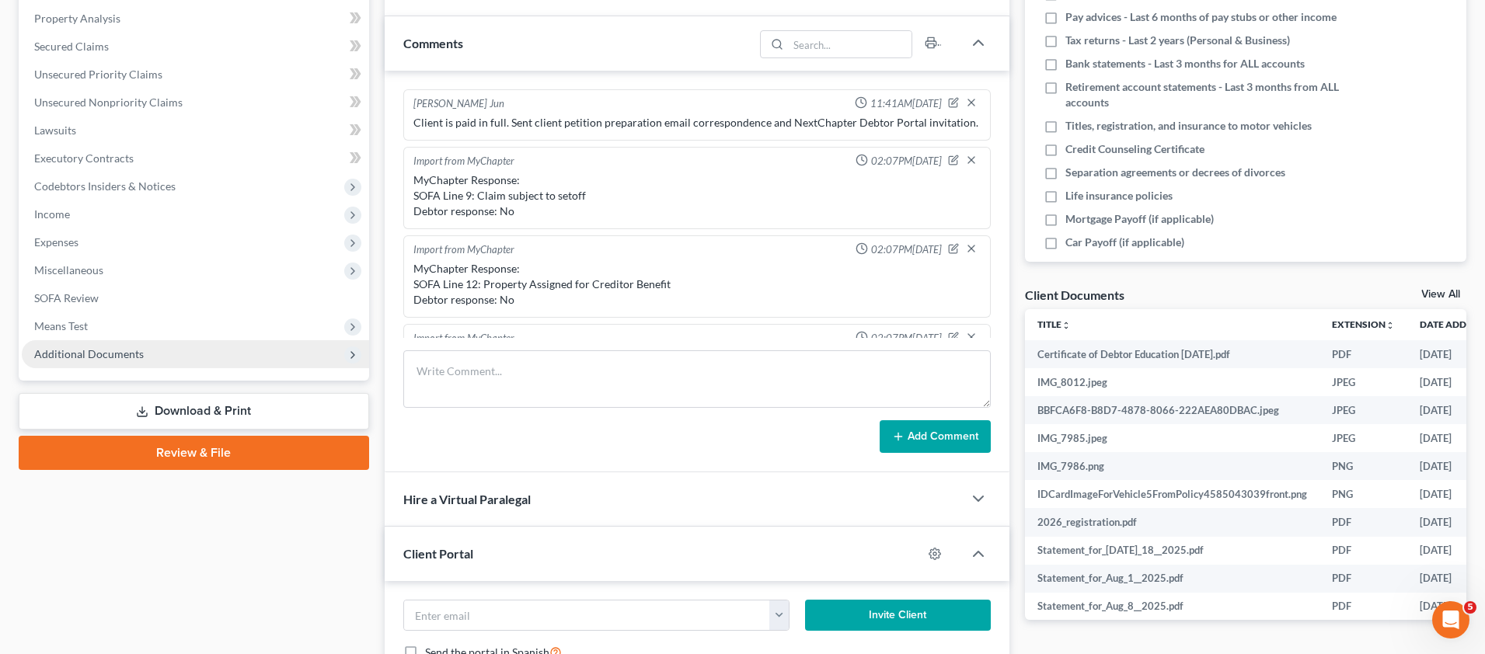
scroll to position [334, 0]
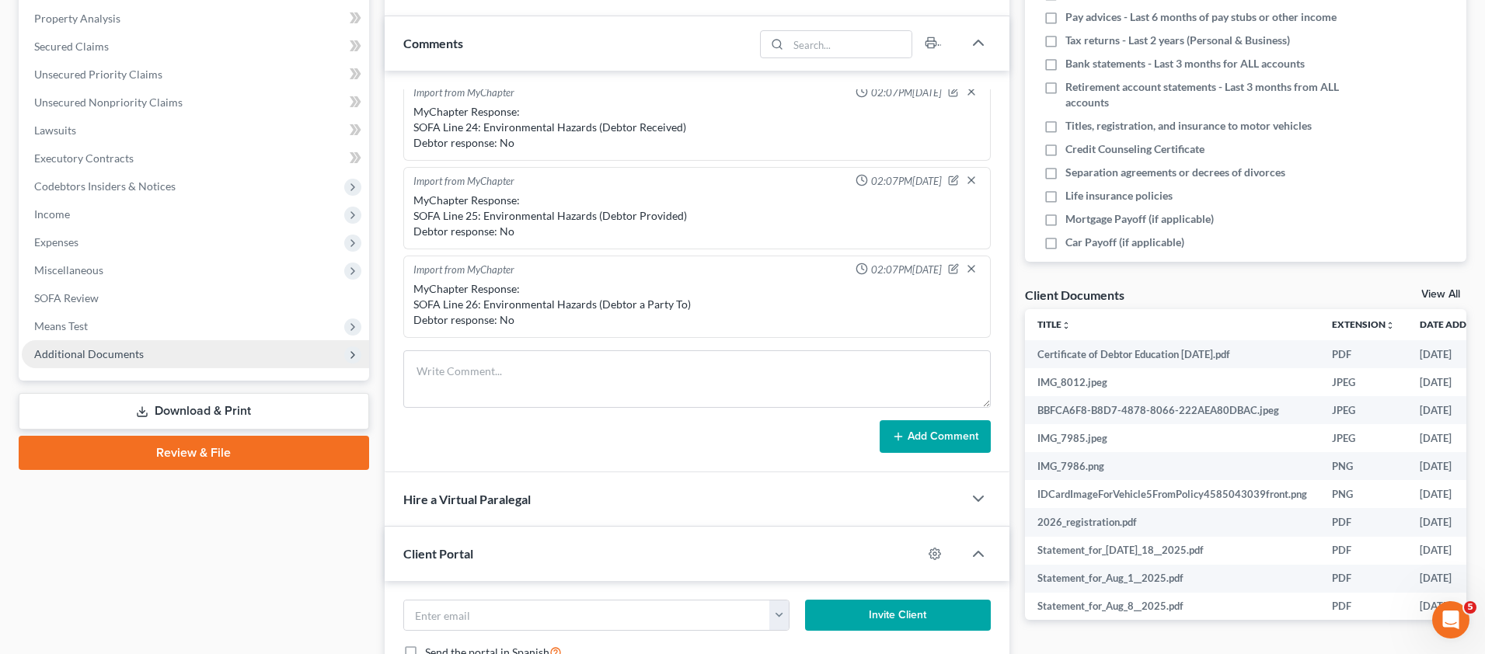
click at [142, 362] on span "Additional Documents" at bounding box center [195, 354] width 347 height 28
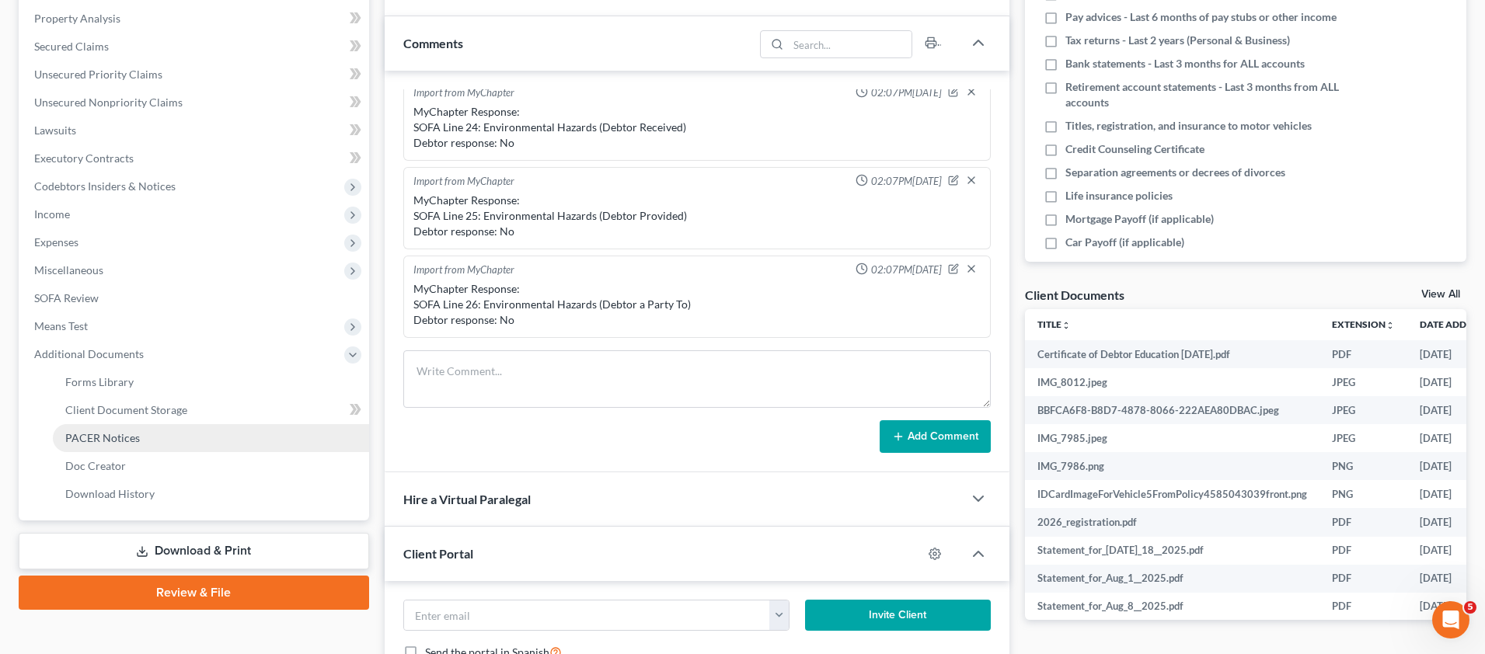
click at [129, 442] on span "PACER Notices" at bounding box center [102, 437] width 75 height 13
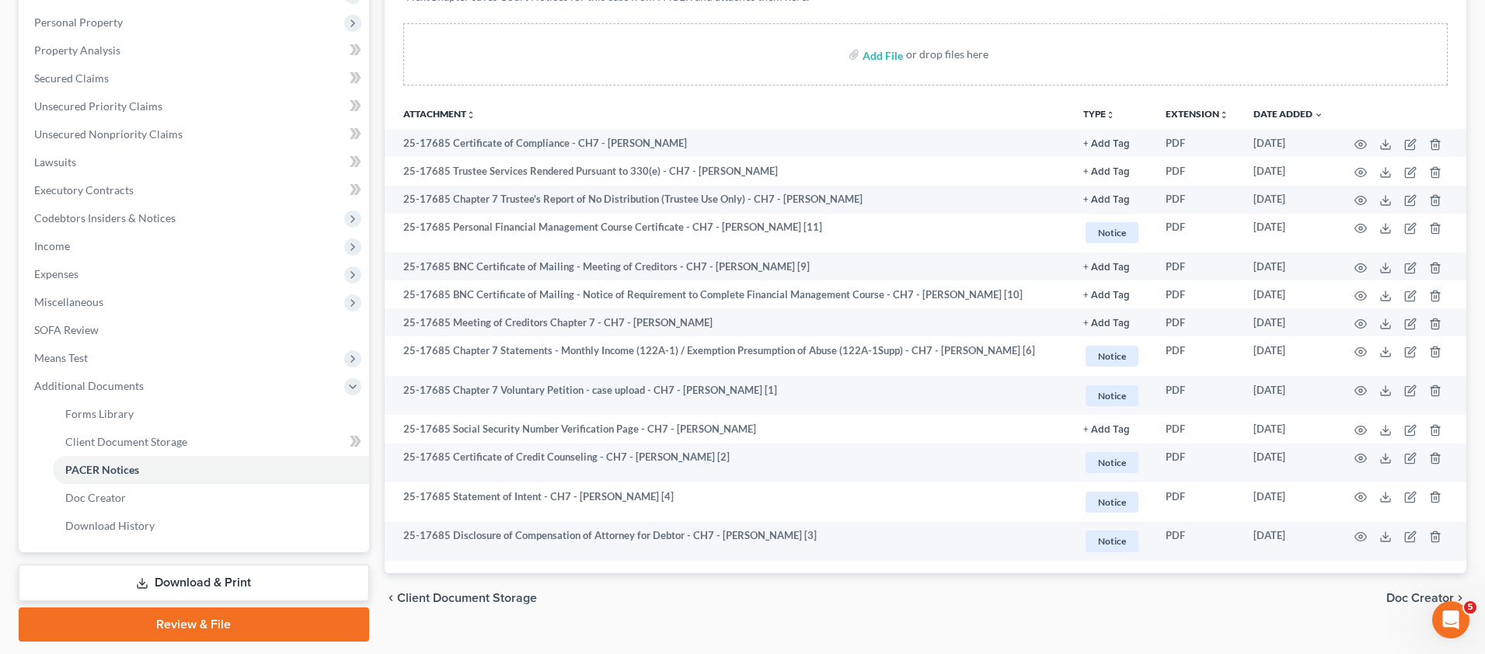
scroll to position [266, 0]
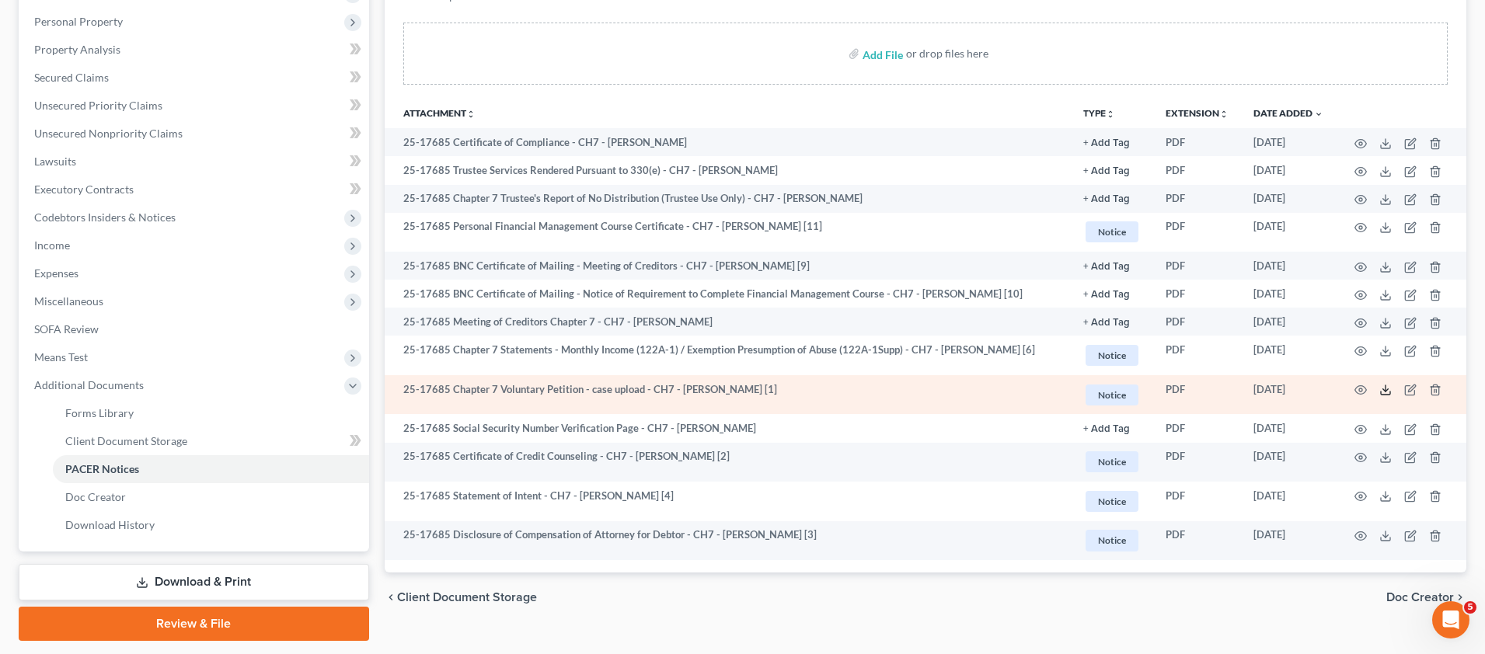
click at [1384, 388] on icon at bounding box center [1385, 390] width 12 height 12
